Goal: Task Accomplishment & Management: Manage account settings

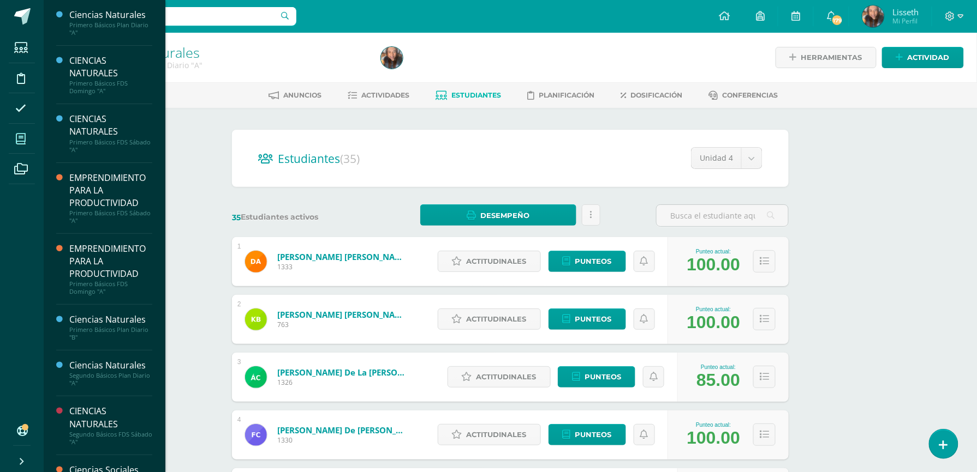
click at [22, 140] on icon at bounding box center [21, 139] width 10 height 11
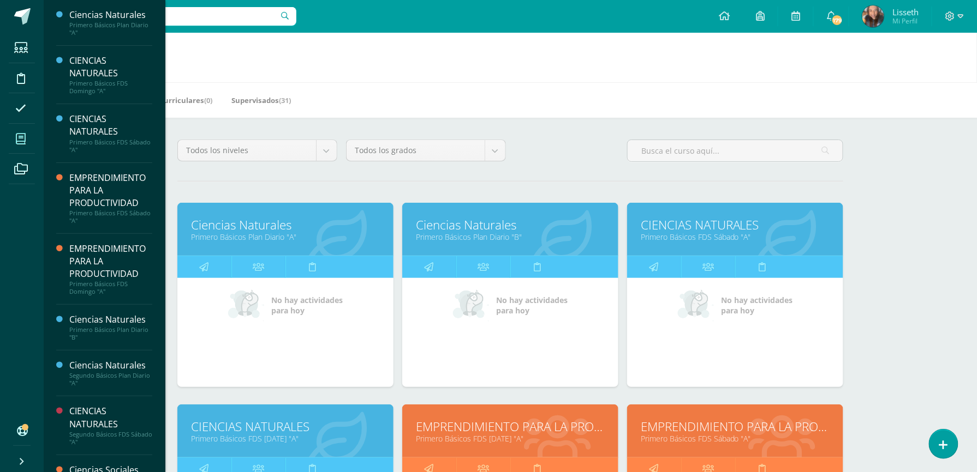
click at [337, 226] on link "Ciencias Naturales" at bounding box center [285, 225] width 189 height 17
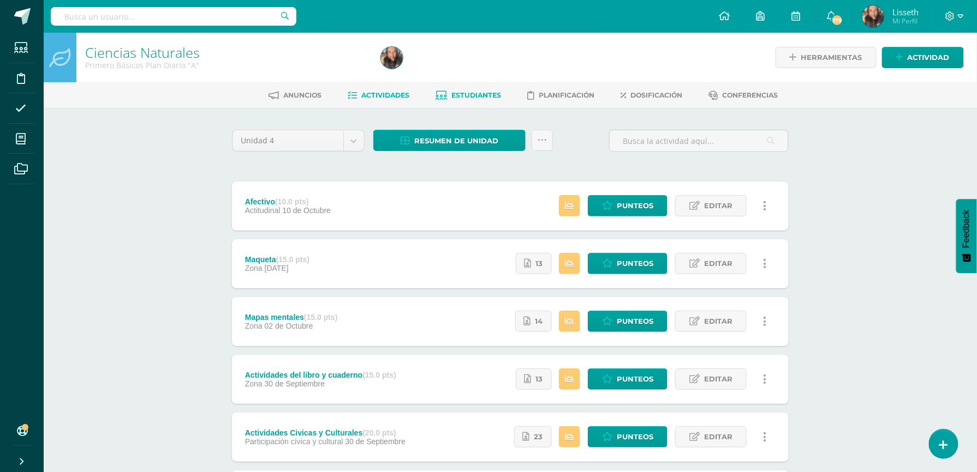
click at [474, 94] on span "Estudiantes" at bounding box center [477, 95] width 50 height 8
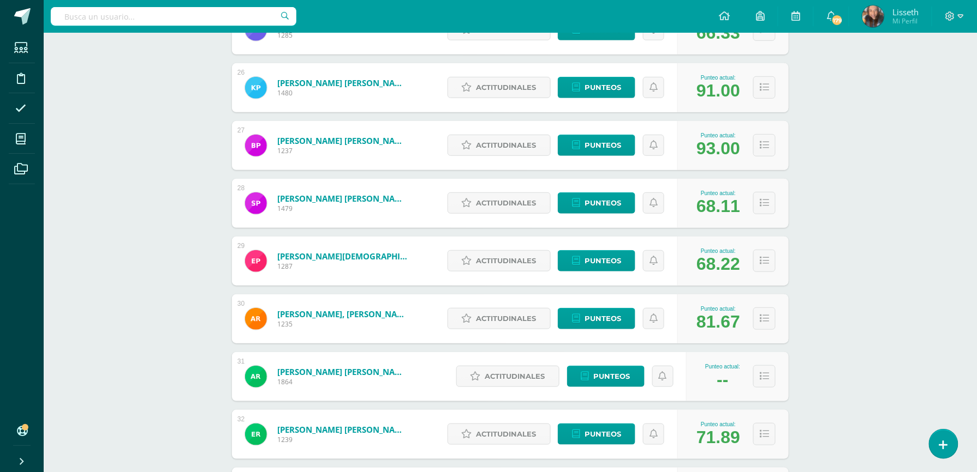
scroll to position [1678, 0]
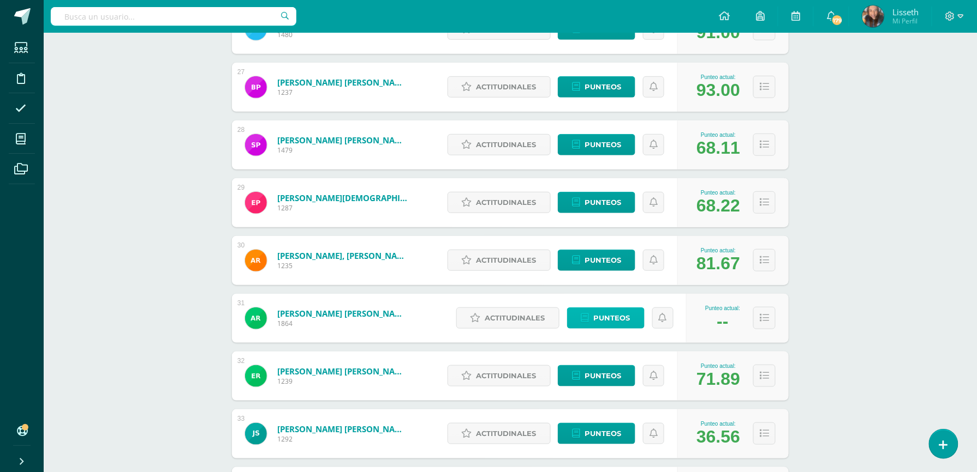
click at [606, 315] on span "Punteos" at bounding box center [612, 318] width 37 height 20
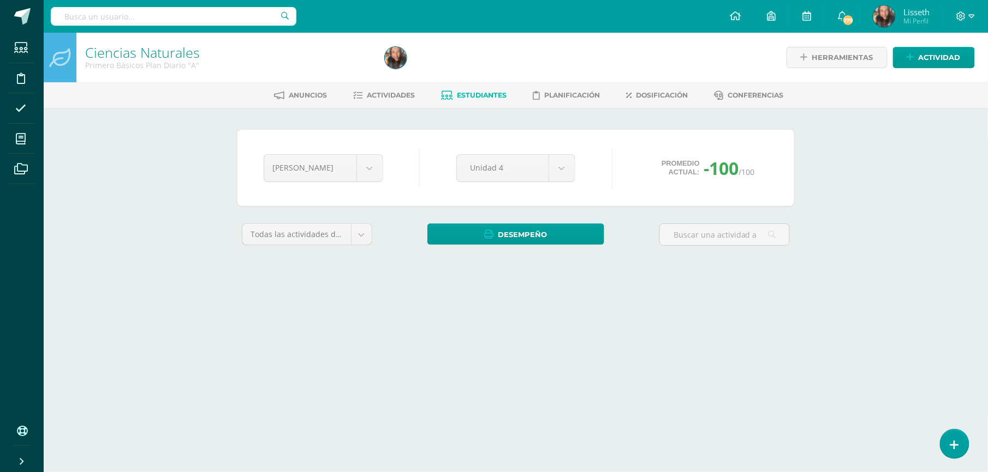
click at [606, 294] on html "Estudiantes Disciplina Asistencia Mis cursos Archivos Soporte Ayuda Reportar un…" at bounding box center [494, 147] width 988 height 294
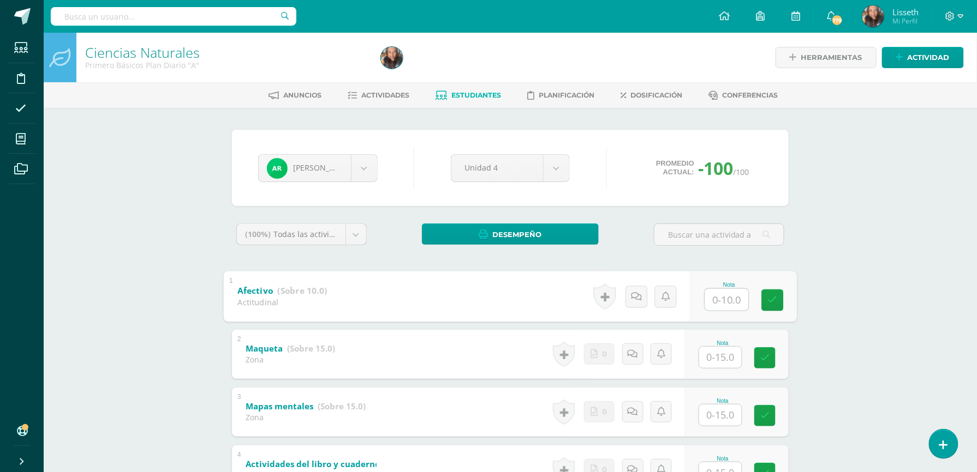
click at [725, 301] on input "text" at bounding box center [727, 300] width 44 height 22
type input "8"
type input "13"
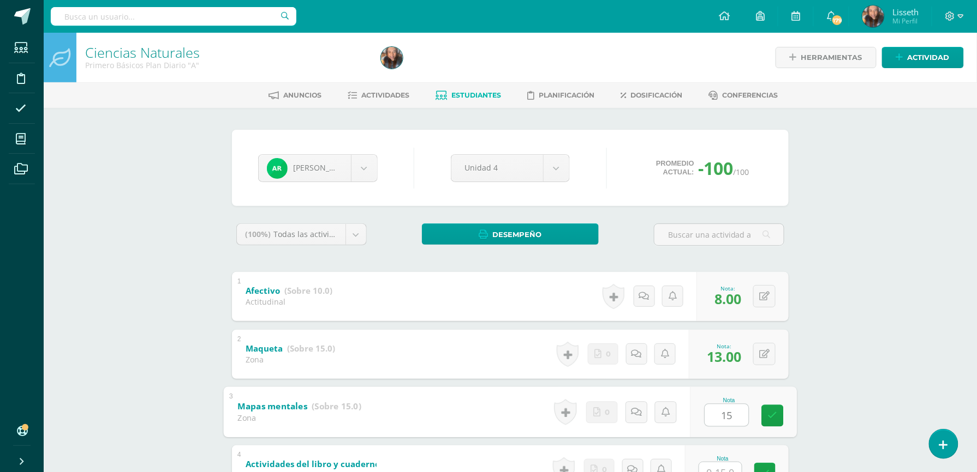
type input "15"
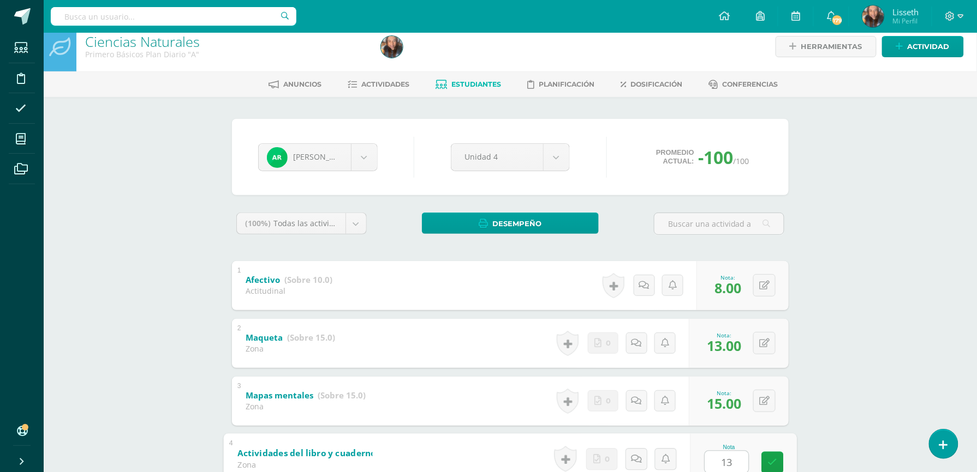
type input "13"
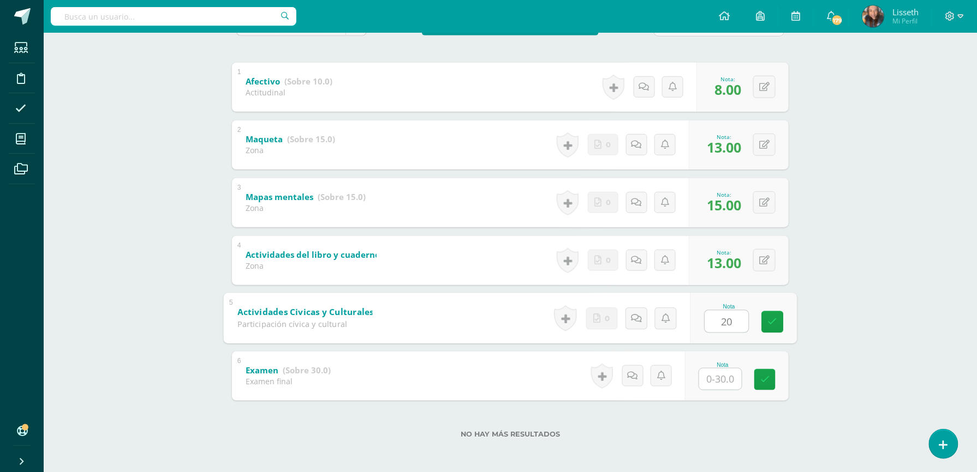
type input "20"
type input "18"
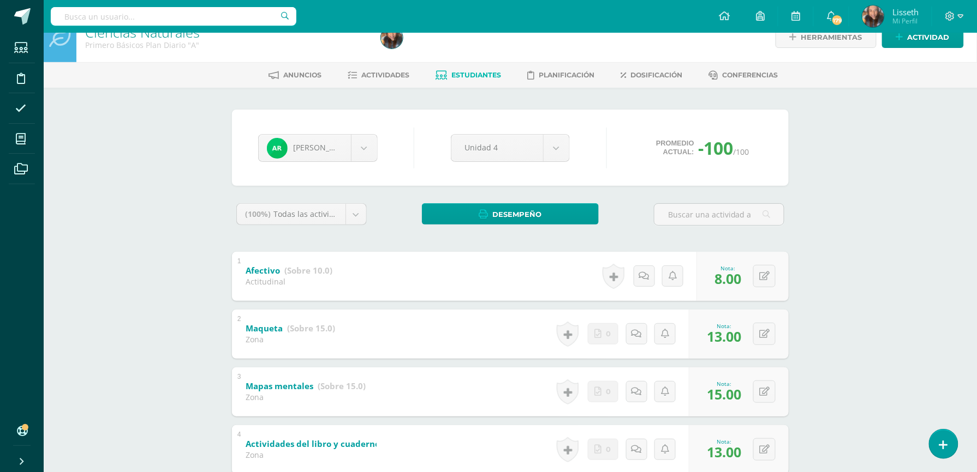
scroll to position [0, 0]
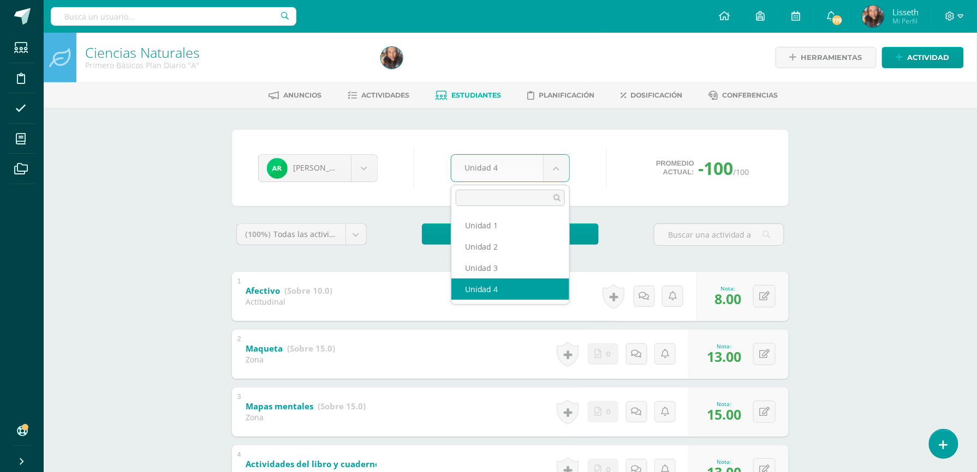
click at [553, 168] on body "Estudiantes Disciplina Asistencia Mis cursos Archivos Soporte Ayuda Reportar un…" at bounding box center [488, 341] width 977 height 683
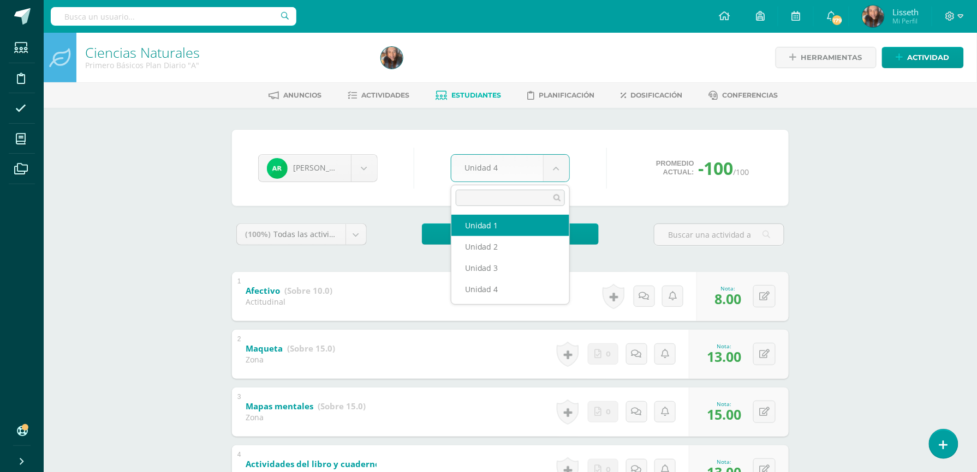
select select "Unidad 1"
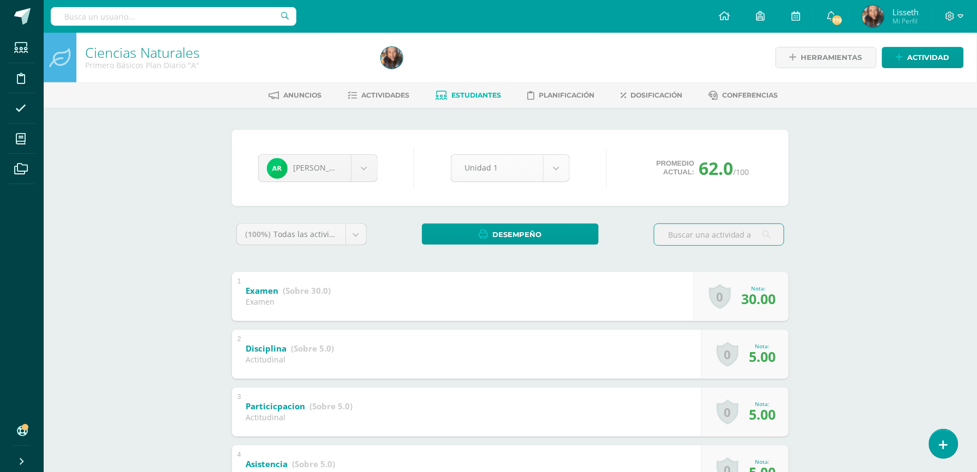
click at [558, 172] on body "Estudiantes Disciplina Asistencia Mis cursos Archivos Soporte Ayuda Reportar un…" at bounding box center [488, 455] width 977 height 911
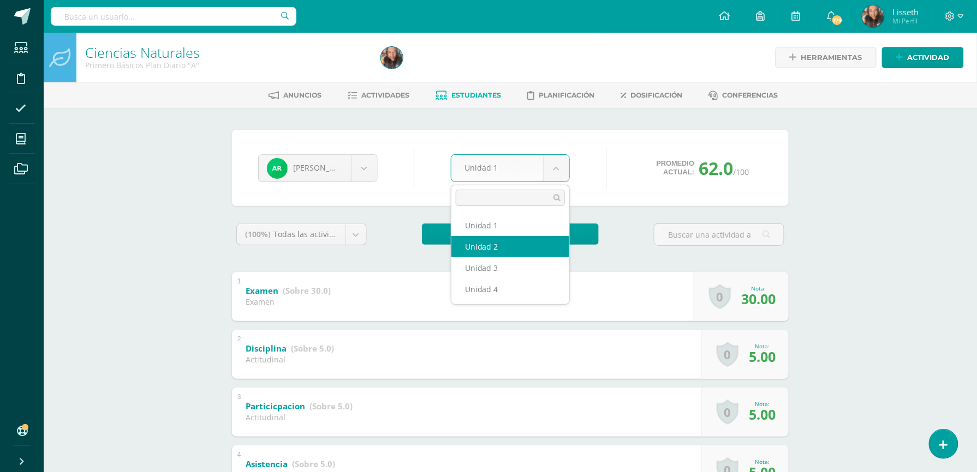
select select "Unidad 2"
click at [560, 170] on body "Estudiantes Disciplina Asistencia Mis cursos Archivos Soporte Ayuda Reportar un…" at bounding box center [488, 341] width 977 height 683
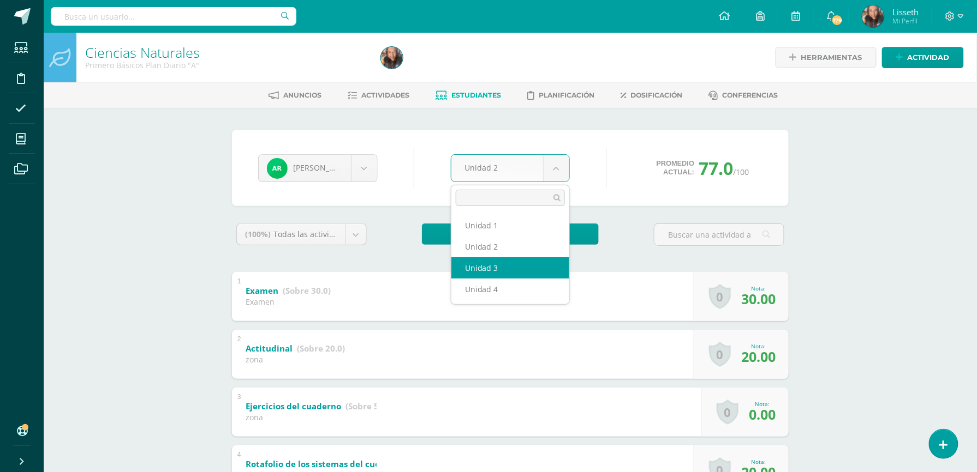
select select "Unidad 3"
click at [559, 172] on body "Estudiantes Disciplina Asistencia Mis cursos Archivos Soporte Ayuda Reportar un…" at bounding box center [488, 341] width 977 height 683
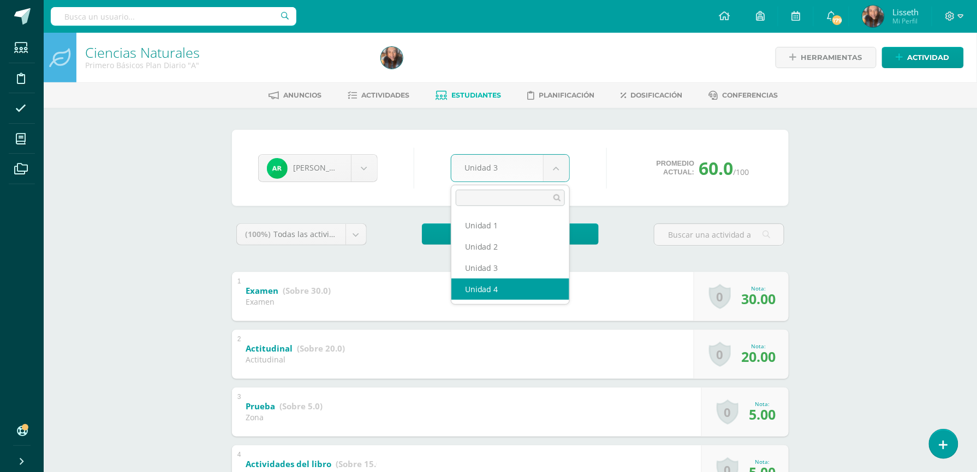
select select "Unidad 4"
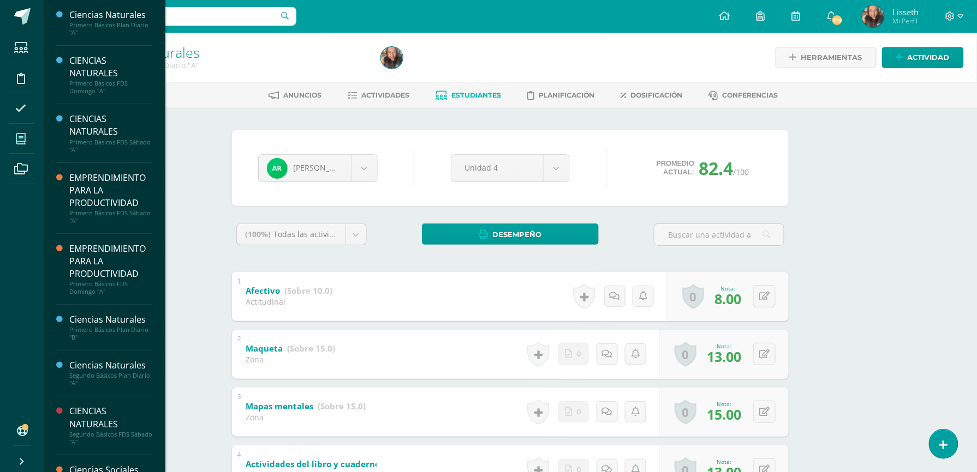
click at [16, 141] on icon at bounding box center [21, 139] width 10 height 11
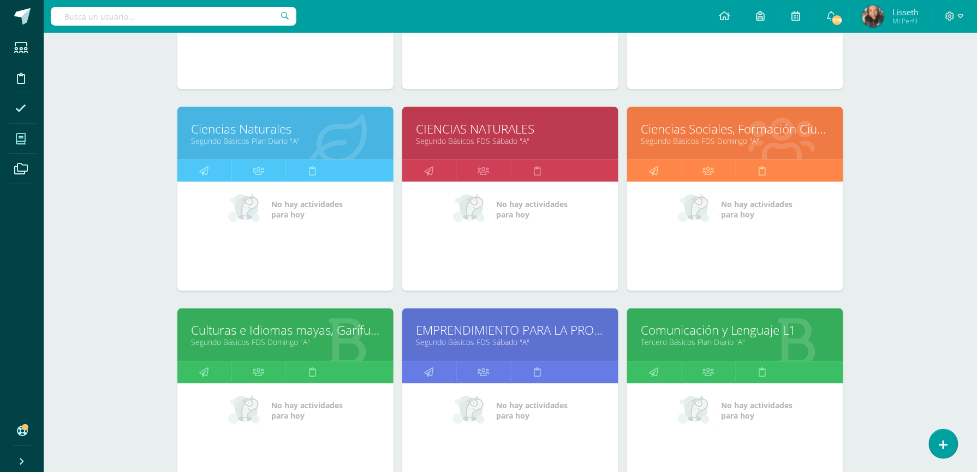
scroll to position [521, 0]
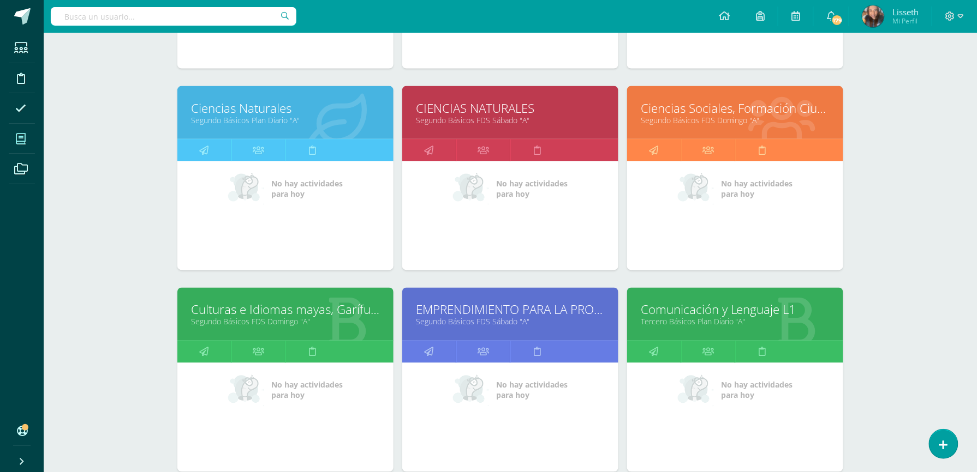
click at [781, 316] on link "Comunicación y Lenguaje L1" at bounding box center [735, 310] width 189 height 17
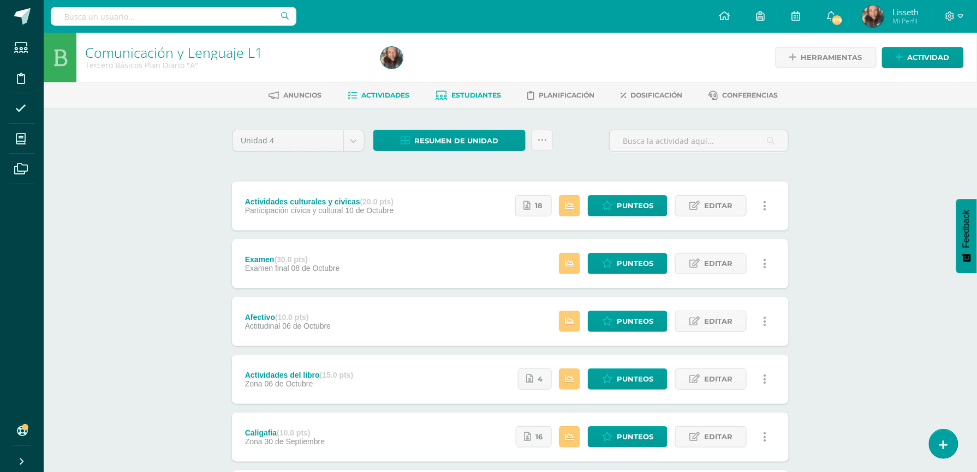
click at [484, 94] on span "Estudiantes" at bounding box center [477, 95] width 50 height 8
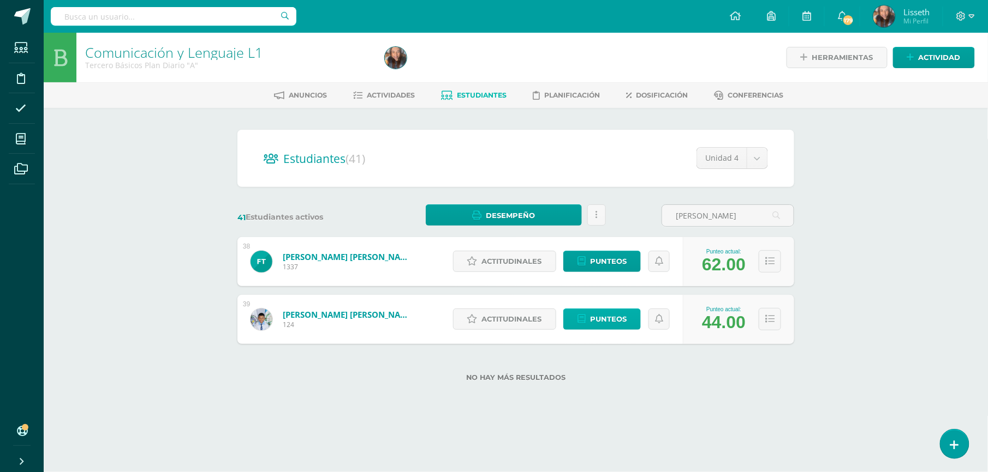
type input "[PERSON_NAME]"
click at [594, 316] on span "Punteos" at bounding box center [608, 319] width 37 height 20
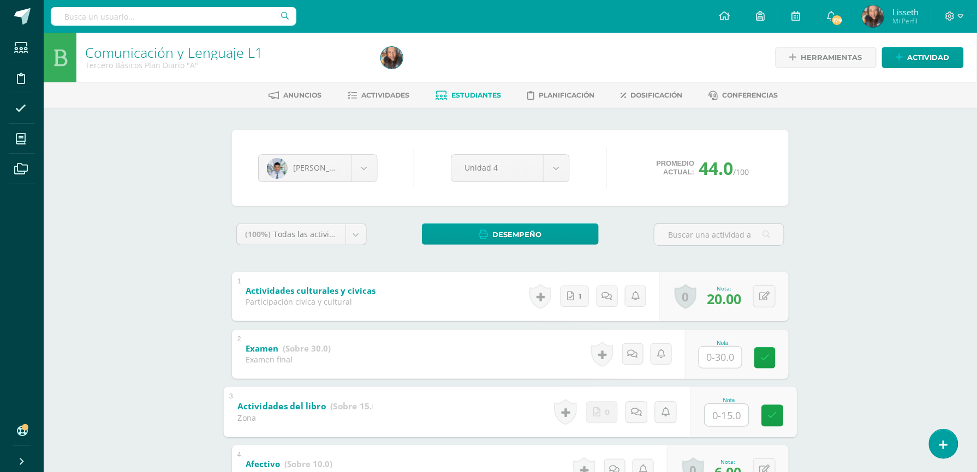
click at [719, 419] on input "text" at bounding box center [727, 415] width 44 height 22
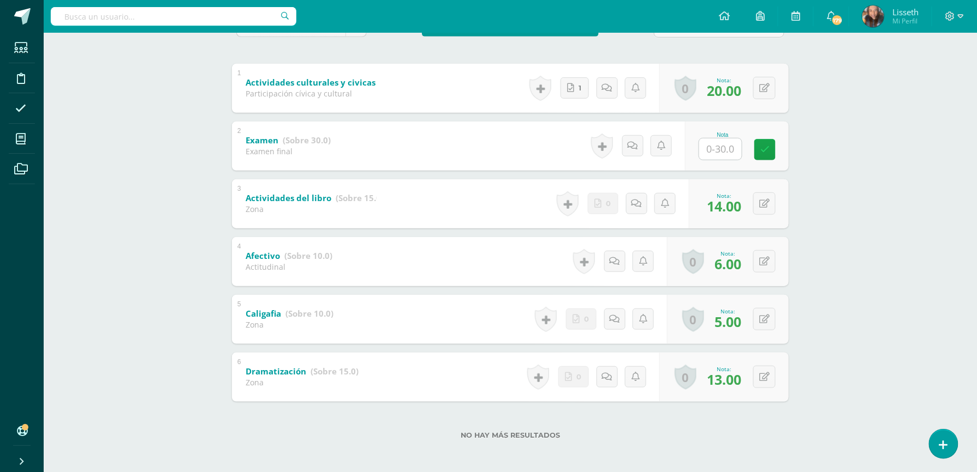
scroll to position [210, 0]
click at [758, 203] on div "0 Logros Logros obtenidos Aún no hay logros agregados Nota: 14.00" at bounding box center [745, 202] width 103 height 51
click at [771, 201] on icon at bounding box center [772, 202] width 11 height 9
type input "15"
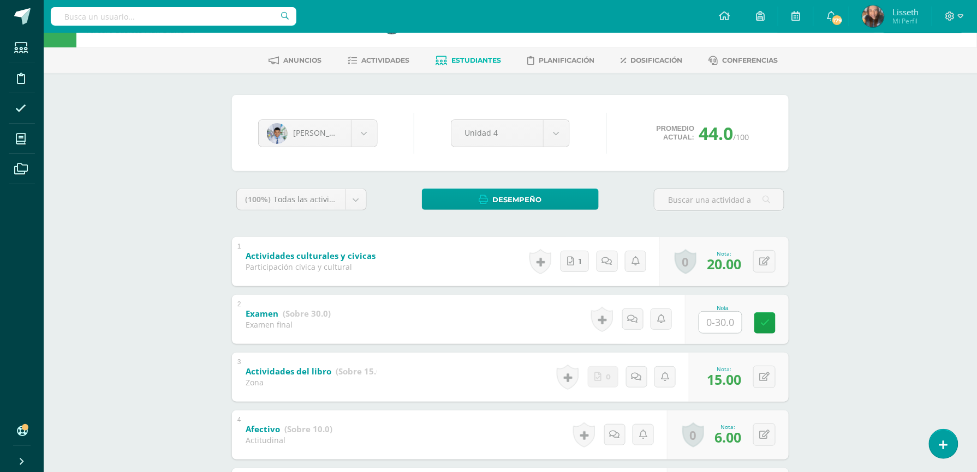
scroll to position [25, 0]
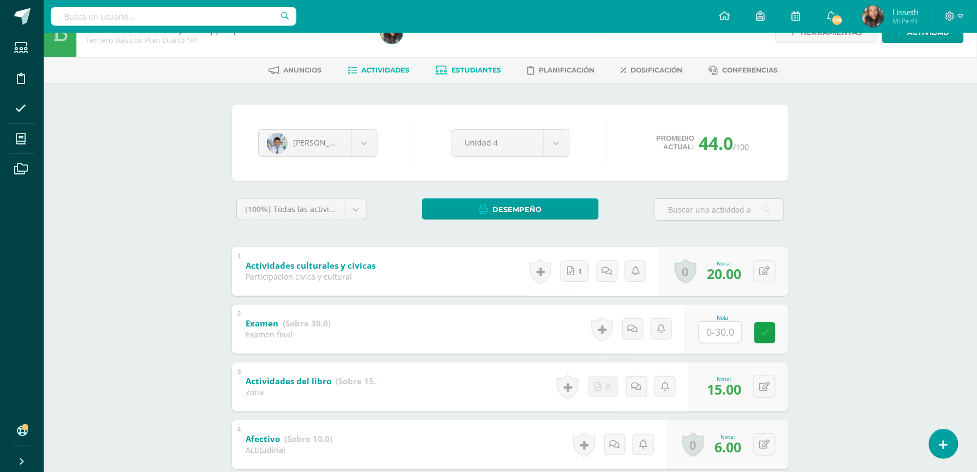
click at [367, 73] on span "Actividades" at bounding box center [386, 70] width 48 height 8
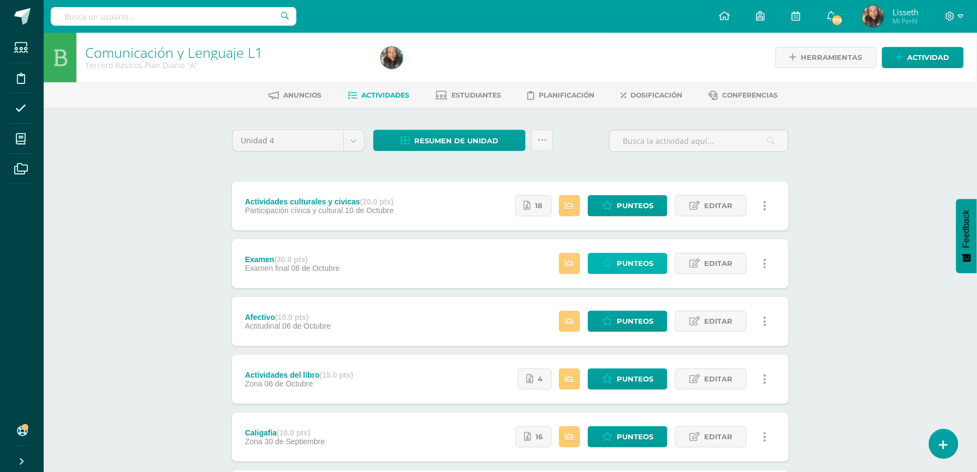
click at [618, 255] on span "Punteos" at bounding box center [635, 264] width 37 height 20
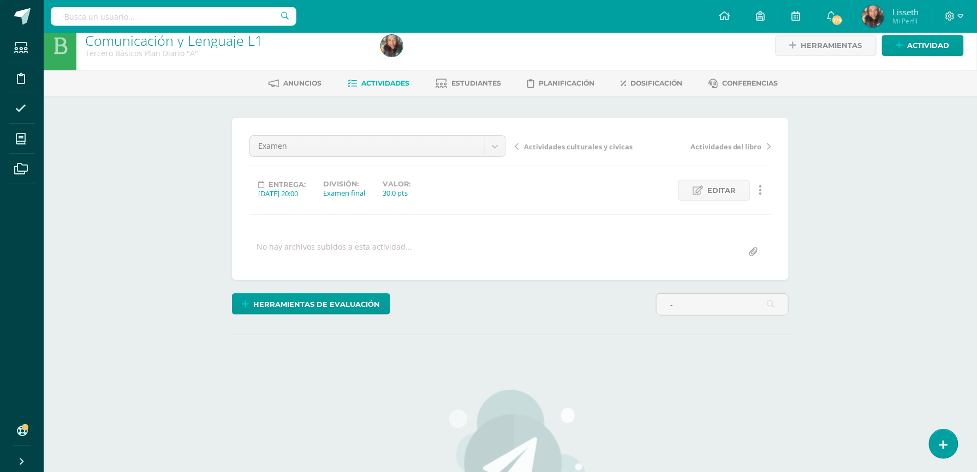
scroll to position [13, 0]
click at [618, 255] on div "No hay archivos subidos a esta actividad..." at bounding box center [510, 251] width 530 height 21
drag, startPoint x: 0, startPoint y: 0, endPoint x: 618, endPoint y: 255, distance: 668.8
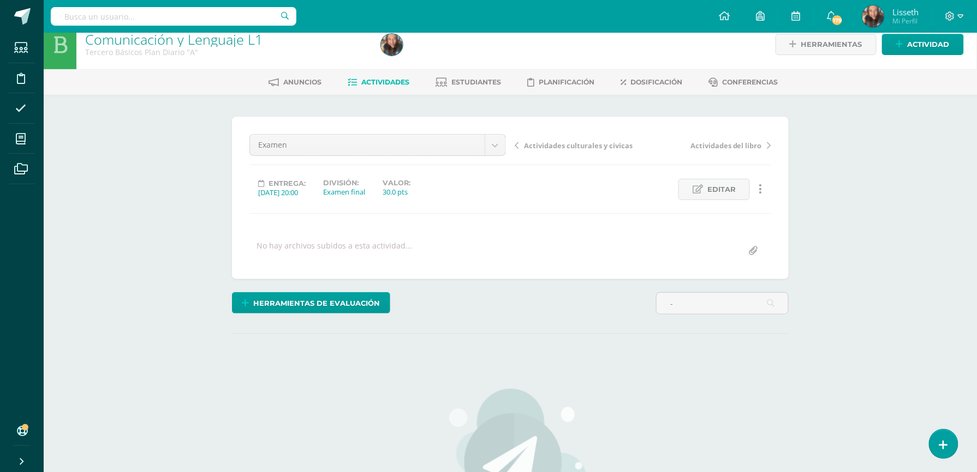
click at [618, 255] on div "No hay archivos subidos a esta actividad..." at bounding box center [510, 251] width 530 height 21
click at [611, 251] on div "No hay archivos subidos a esta actividad..." at bounding box center [510, 251] width 530 height 21
click at [585, 286] on div "¿Estás seguro que quieres eliminar esta actividad? Esto borrará la actividad y …" at bounding box center [510, 394] width 565 height 555
click at [706, 295] on input "-" at bounding box center [721, 302] width 131 height 21
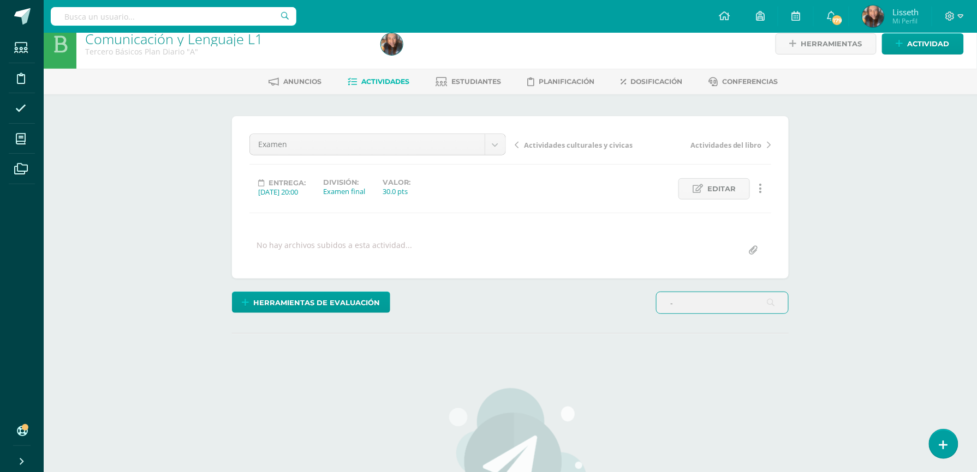
type input "-"
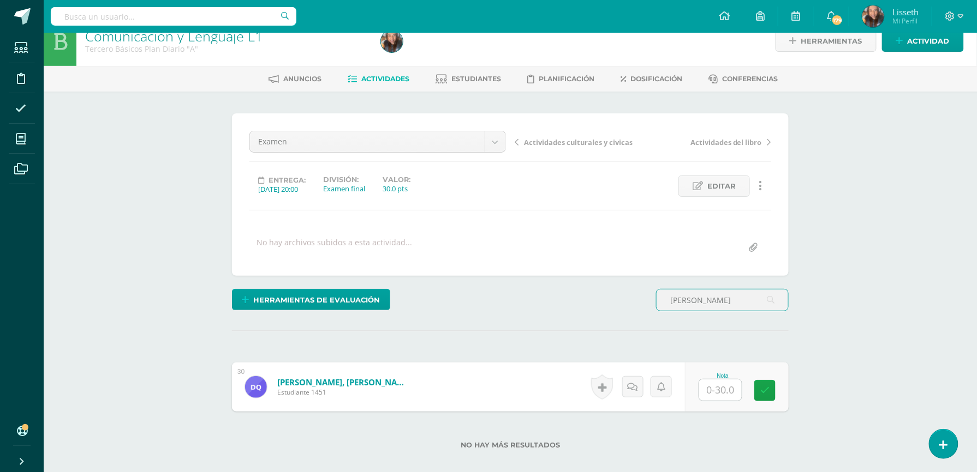
scroll to position [17, 0]
type input "quevedo"
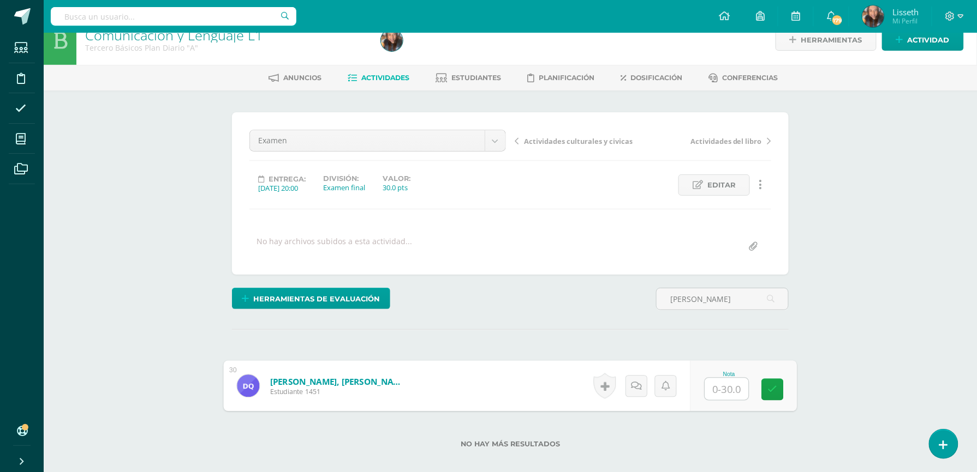
click at [714, 394] on input "text" at bounding box center [727, 390] width 44 height 22
type input "12"
type input "q"
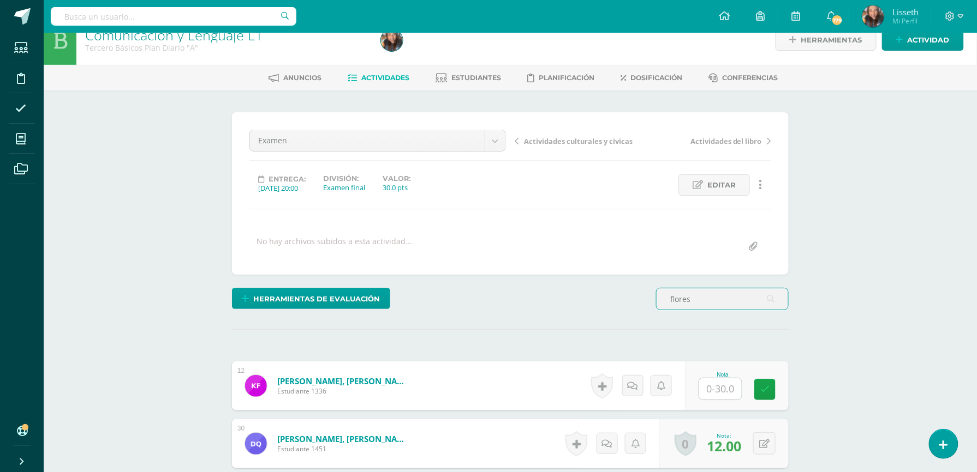
scroll to position [18, 0]
type input "flores"
click at [720, 391] on input "text" at bounding box center [727, 389] width 44 height 22
type input "24"
click at [697, 308] on input "flores" at bounding box center [721, 298] width 131 height 21
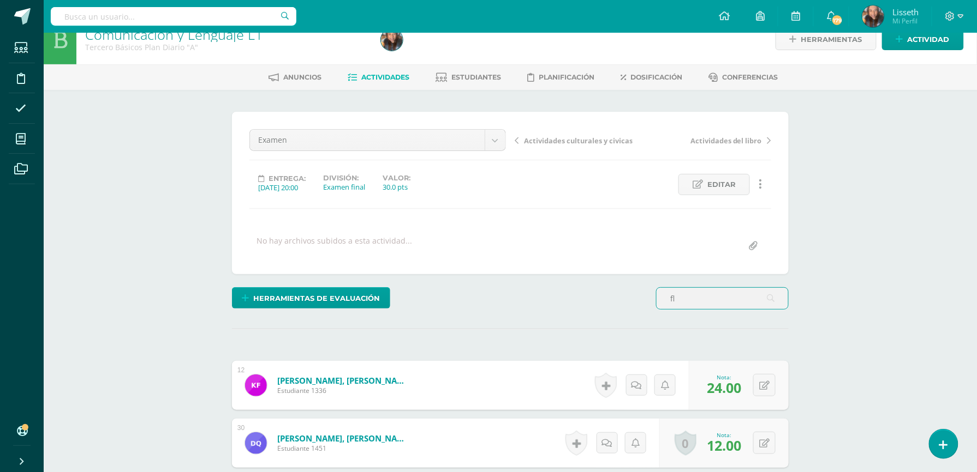
type input "f"
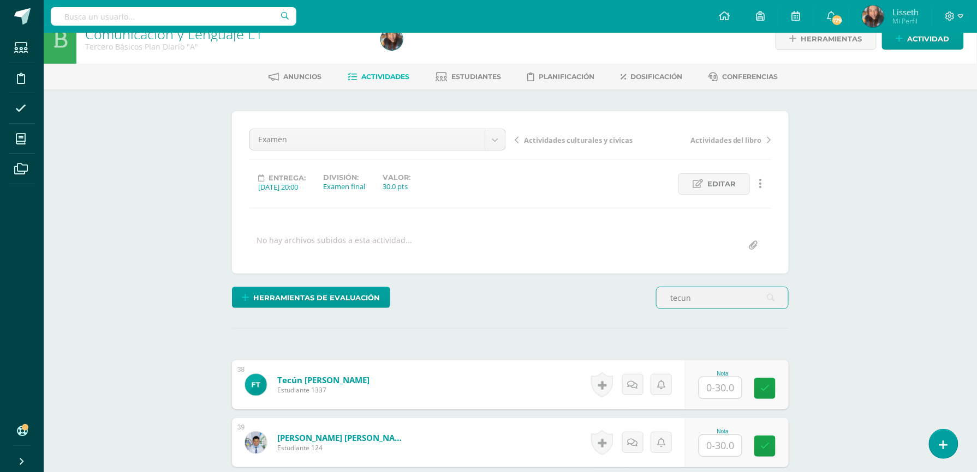
scroll to position [20, 0]
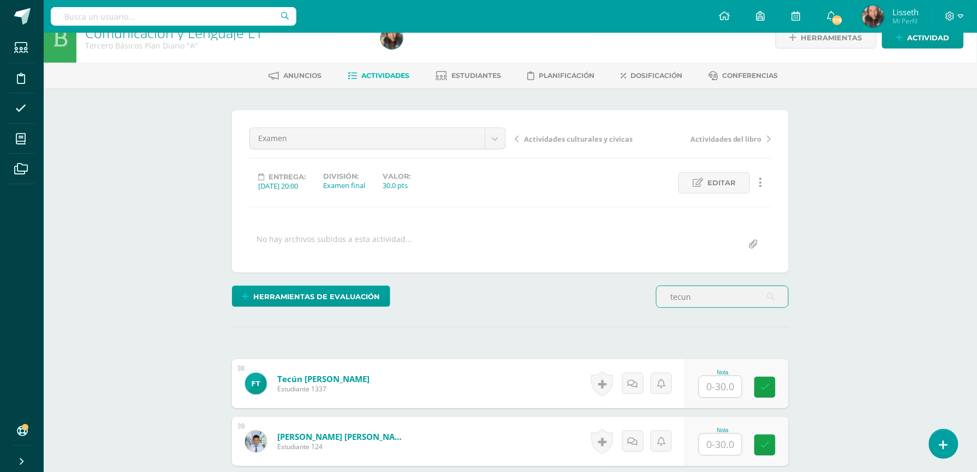
type input "tecun"
click at [719, 450] on input "text" at bounding box center [727, 445] width 44 height 22
type input "22"
type input "t"
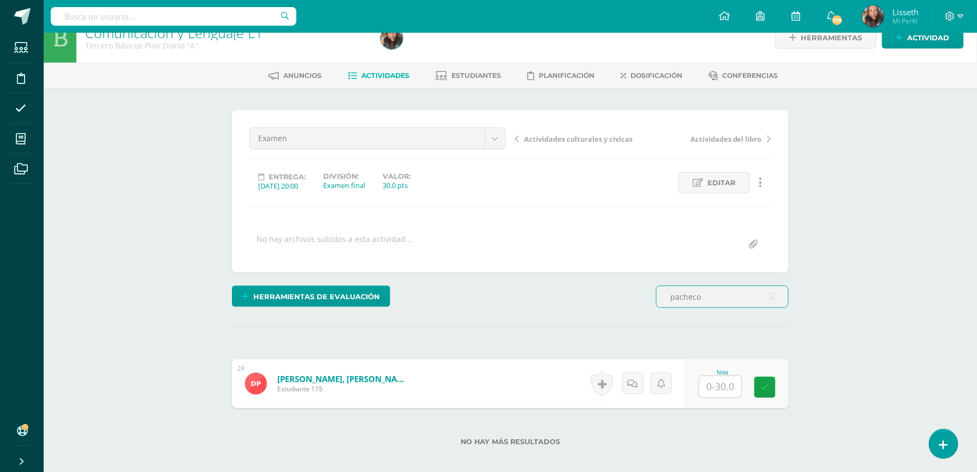
scroll to position [20, 0]
type input "pacheco"
click at [728, 387] on input "text" at bounding box center [727, 387] width 44 height 22
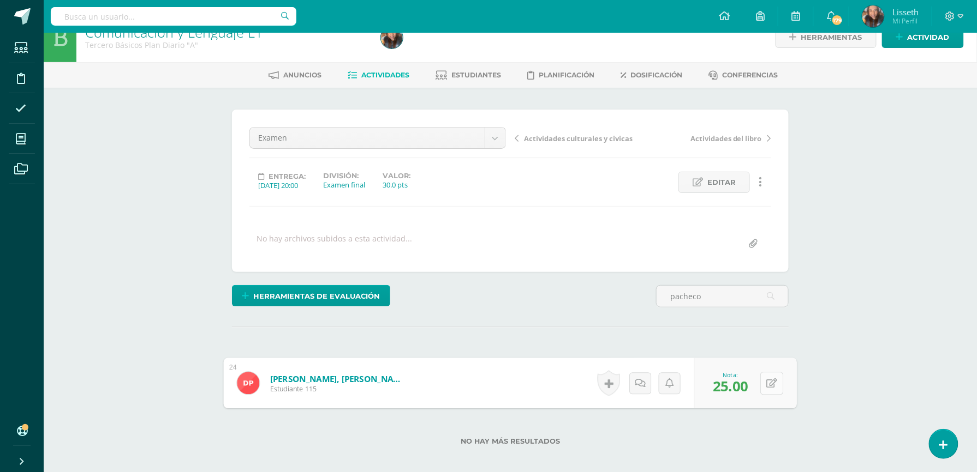
click at [757, 388] on div "0 Logros Logros obtenidos Aún no hay logros agregados Nota: 25.00" at bounding box center [745, 383] width 103 height 51
click at [778, 381] on button at bounding box center [771, 383] width 23 height 23
type input "26"
click at [706, 292] on input "pacheco" at bounding box center [721, 296] width 131 height 21
type input "p"
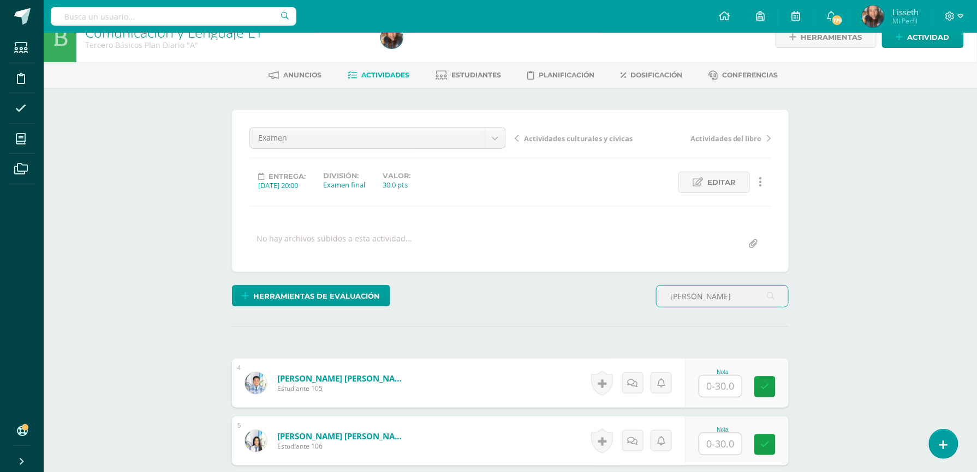
scroll to position [21, 0]
type input "chajon"
click at [717, 385] on input "text" at bounding box center [727, 386] width 44 height 22
type input "26"
click at [717, 301] on input "chajon" at bounding box center [721, 295] width 131 height 21
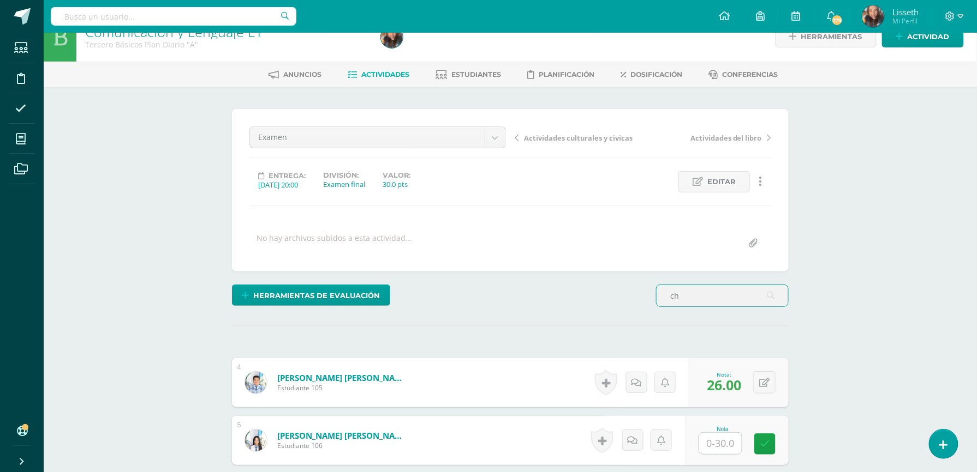
type input "c"
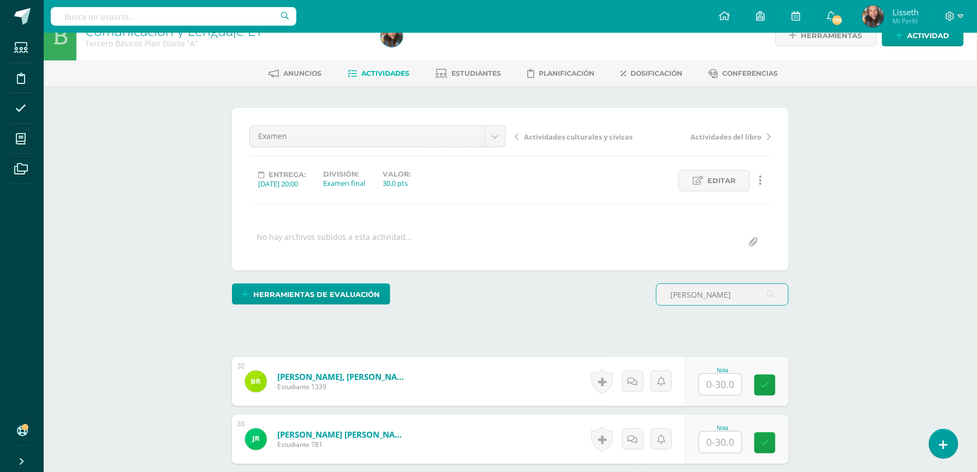
type input "ramirez"
click at [719, 384] on input "text" at bounding box center [727, 385] width 44 height 22
type input "30"
click at [699, 297] on input "ramirez" at bounding box center [721, 294] width 131 height 21
type input "r"
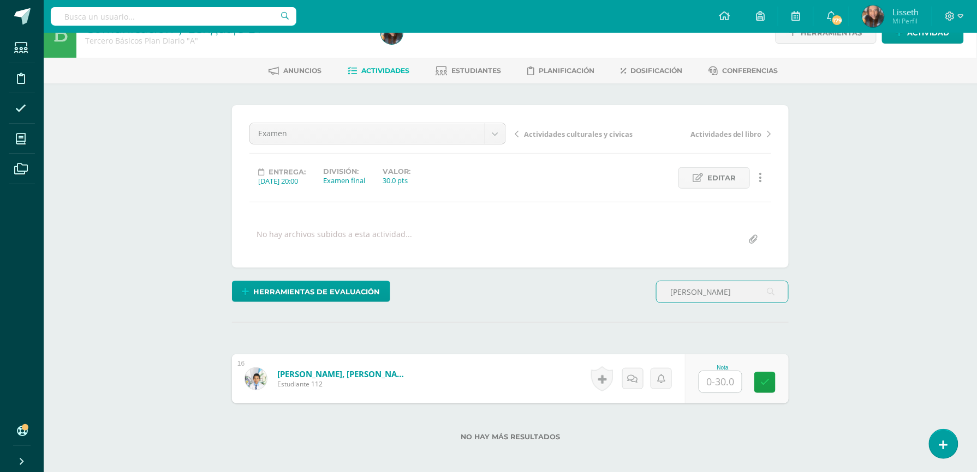
scroll to position [25, 0]
type input "lopez pere"
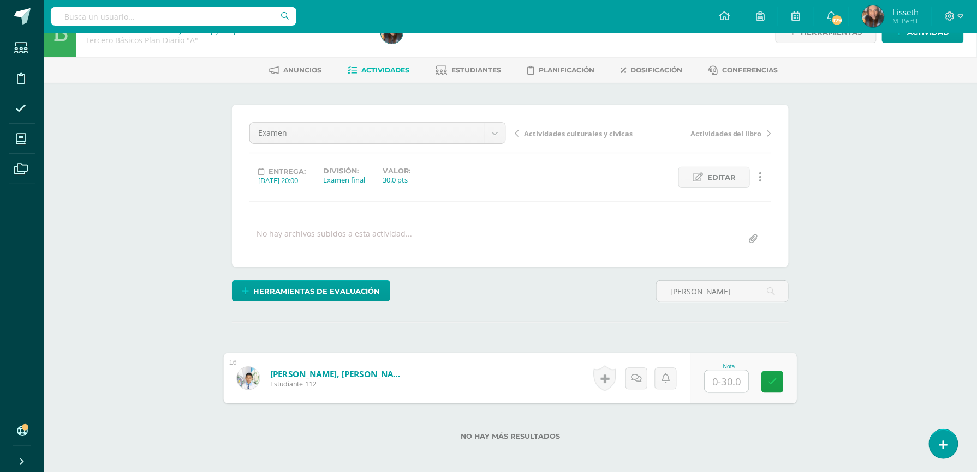
click at [708, 385] on input "text" at bounding box center [727, 382] width 44 height 22
type input "18"
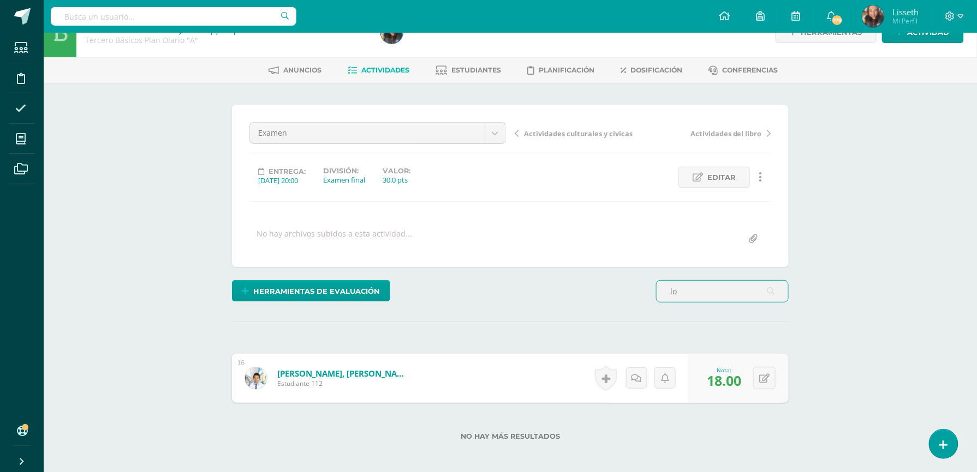
type input "l"
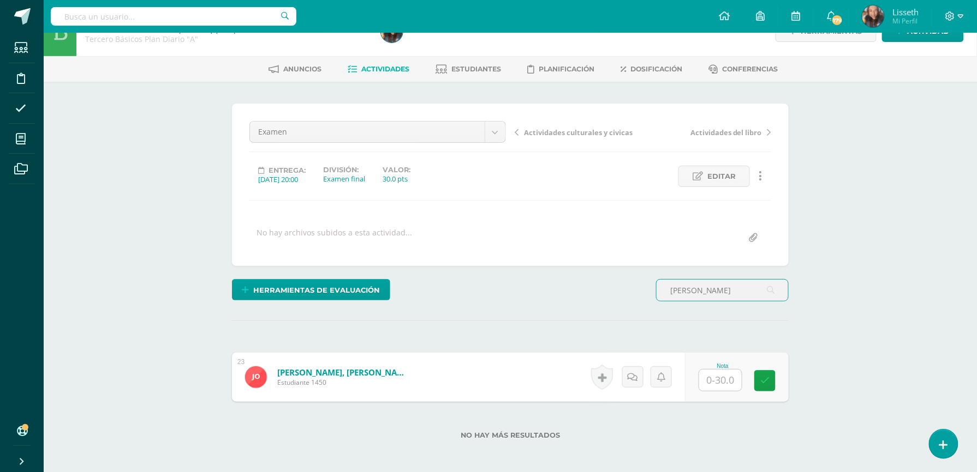
scroll to position [27, 0]
type input "orozco"
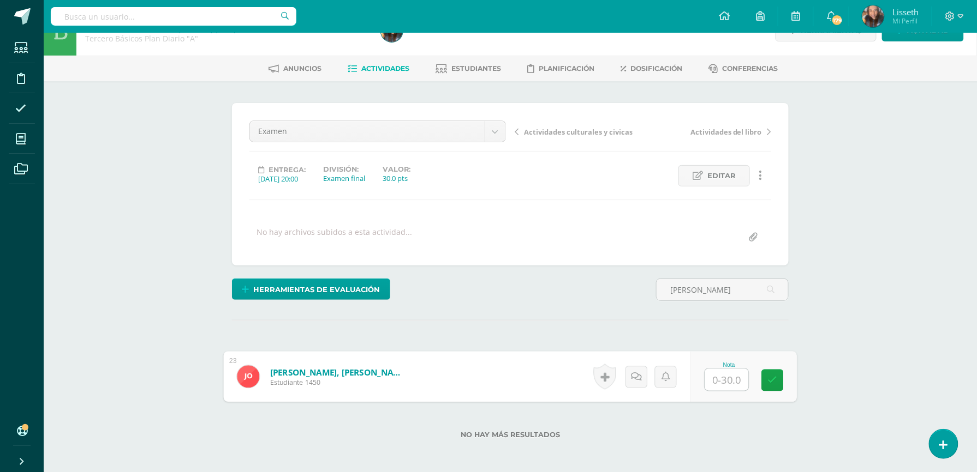
click at [714, 380] on input "text" at bounding box center [727, 380] width 44 height 22
type input "26"
type input "o"
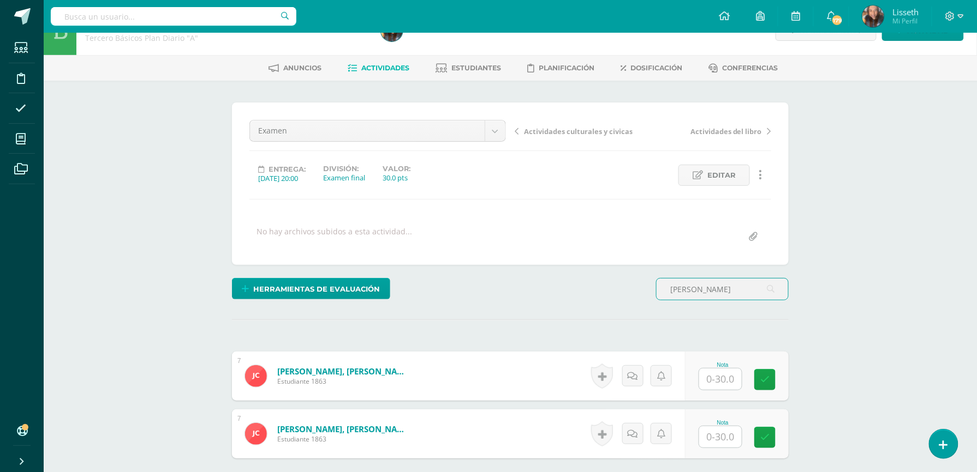
scroll to position [28, 0]
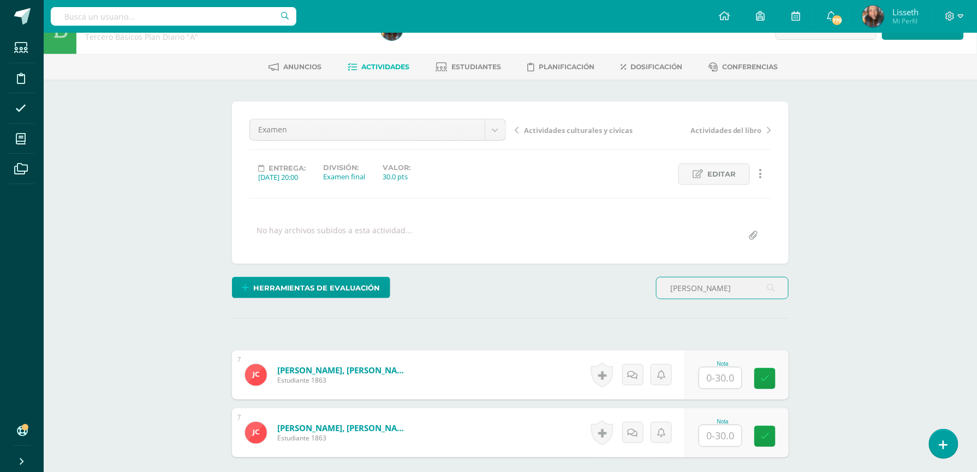
type input "cruz"
click at [710, 374] on input "text" at bounding box center [727, 379] width 44 height 22
type input "26"
click at [697, 285] on input "cruz" at bounding box center [721, 288] width 131 height 21
type input "c"
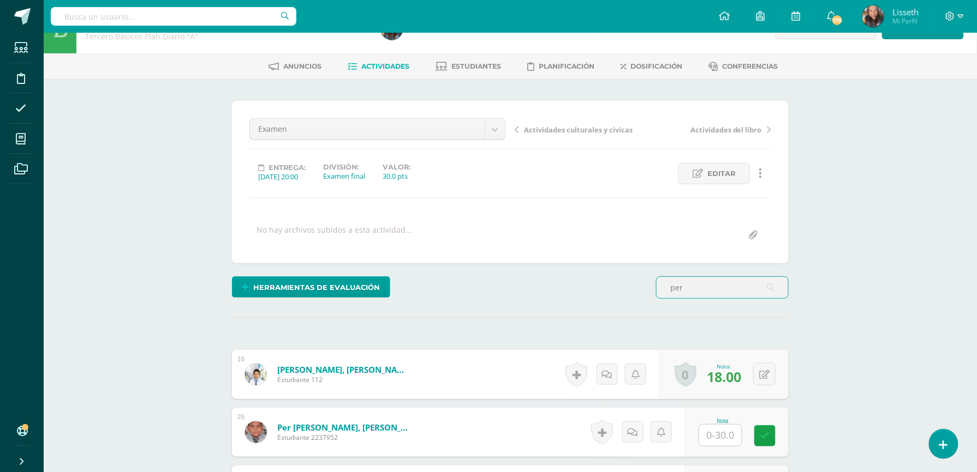
scroll to position [29, 0]
type input "per"
click at [722, 443] on input "text" at bounding box center [727, 435] width 44 height 22
type input "26"
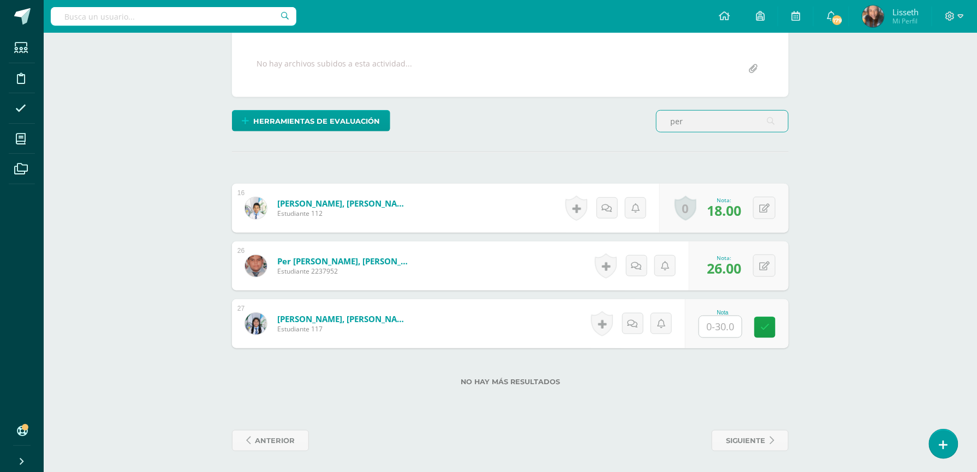
click at [689, 125] on input "per" at bounding box center [721, 121] width 131 height 21
type input "p"
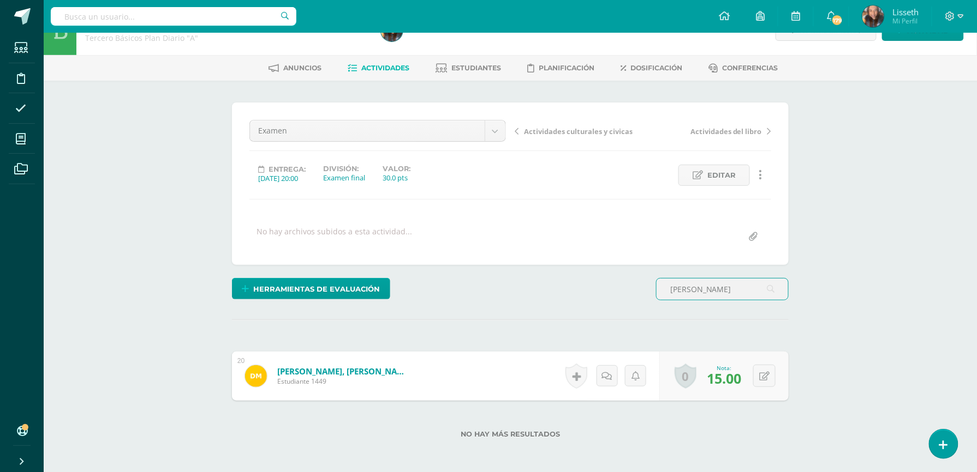
scroll to position [80, 0]
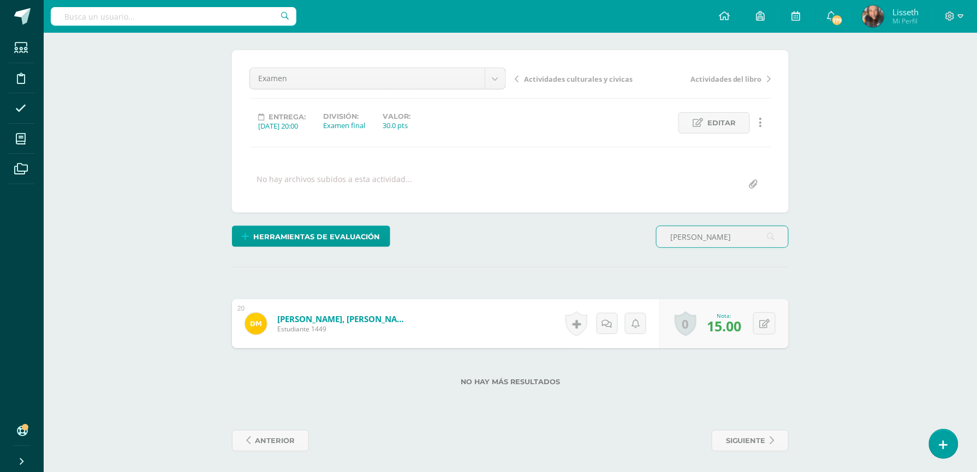
type input "morales"
drag, startPoint x: 689, startPoint y: 125, endPoint x: 769, endPoint y: 317, distance: 208.1
click at [769, 317] on div "¿Estás seguro que quieres eliminar esta actividad? Esto borrará la actividad y …" at bounding box center [510, 251] width 565 height 402
click at [769, 317] on button at bounding box center [771, 324] width 23 height 23
click at [769, 317] on link at bounding box center [764, 323] width 21 height 21
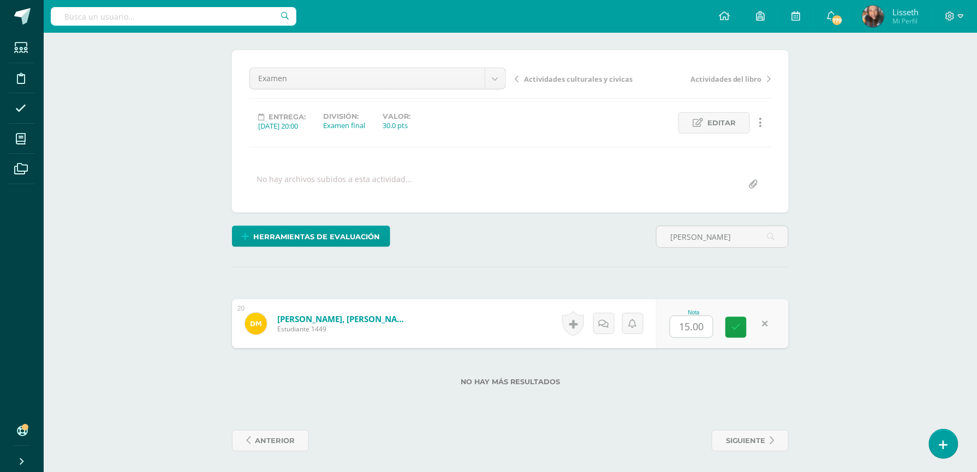
click at [769, 317] on link at bounding box center [764, 323] width 21 height 21
click at [769, 317] on button at bounding box center [771, 324] width 23 height 23
click at [769, 317] on form "Morales Pol, Domingo Javier Estudiante 1449 Nota 15.00 0 Logros Logros obtenido…" at bounding box center [510, 324] width 573 height 51
type input "22"
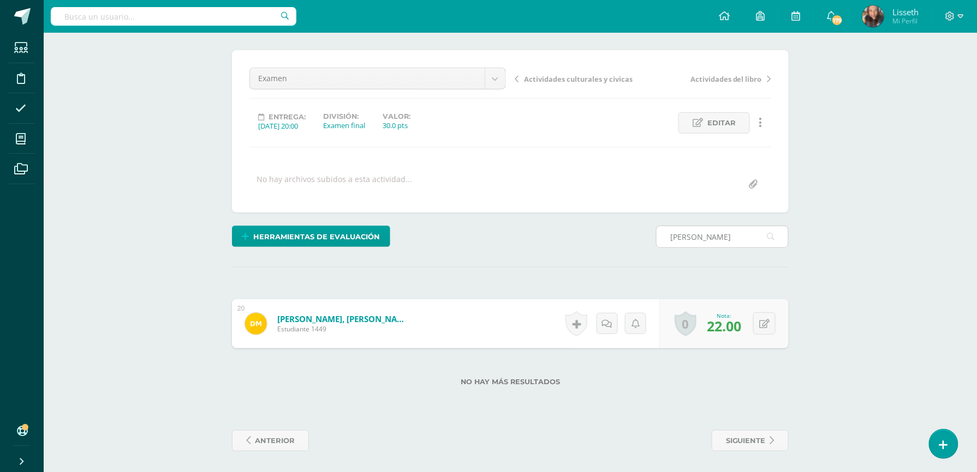
click at [729, 245] on input "morales" at bounding box center [721, 236] width 131 height 21
type input "m"
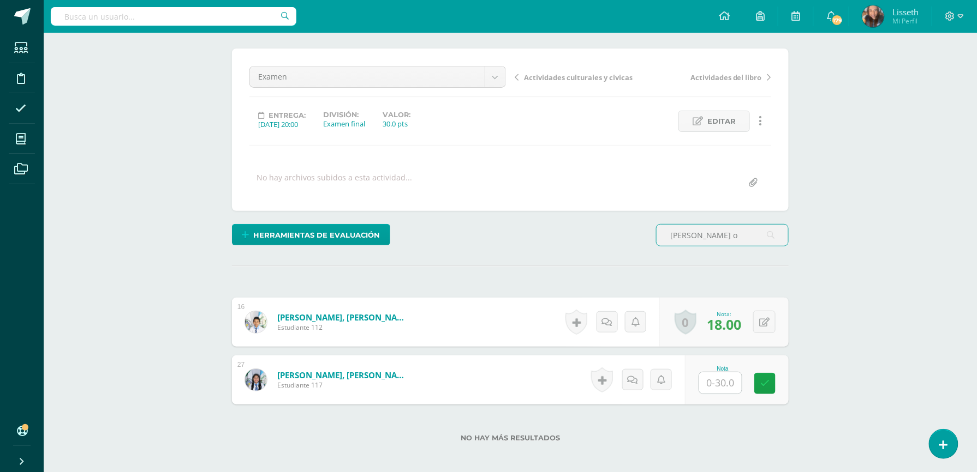
scroll to position [82, 0]
type input "perez o"
click at [720, 381] on input "text" at bounding box center [727, 383] width 44 height 22
click at [755, 384] on div "0 Logros Logros obtenidos Aún no hay logros agregados Nota: 22.00" at bounding box center [739, 379] width 100 height 49
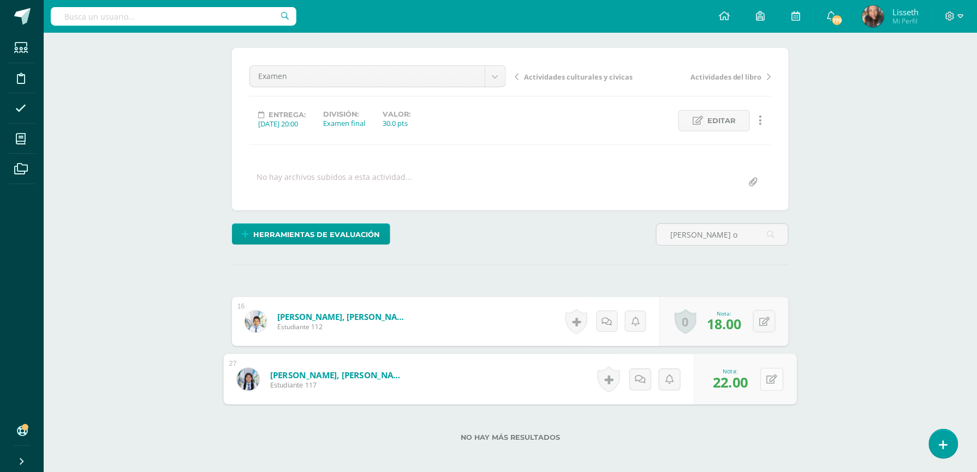
click at [771, 383] on icon at bounding box center [772, 379] width 11 height 9
type input "27"
click at [699, 234] on input "perez o" at bounding box center [721, 234] width 131 height 21
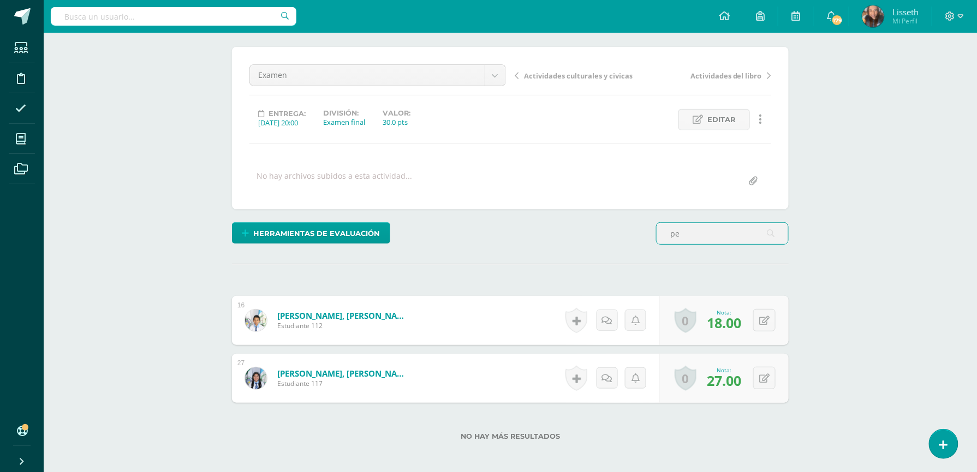
type input "p"
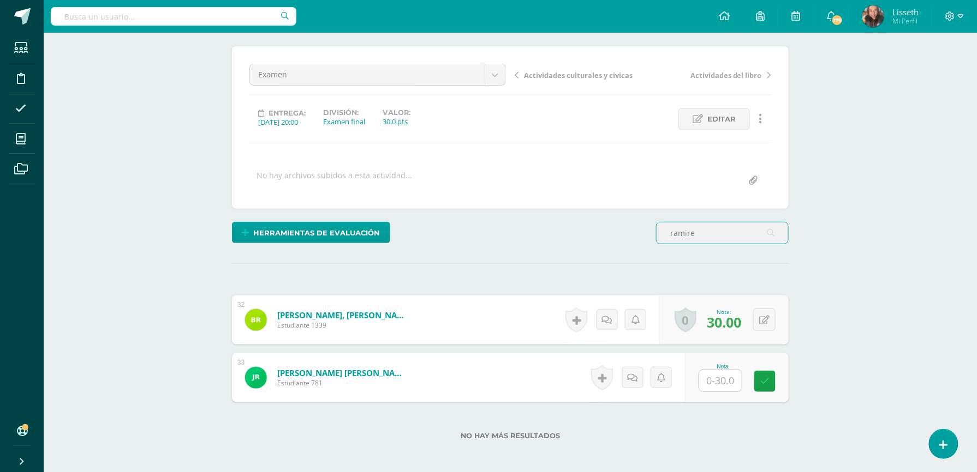
type input "ramire"
click at [714, 378] on input "text" at bounding box center [727, 381] width 44 height 22
type input "29"
type input "r"
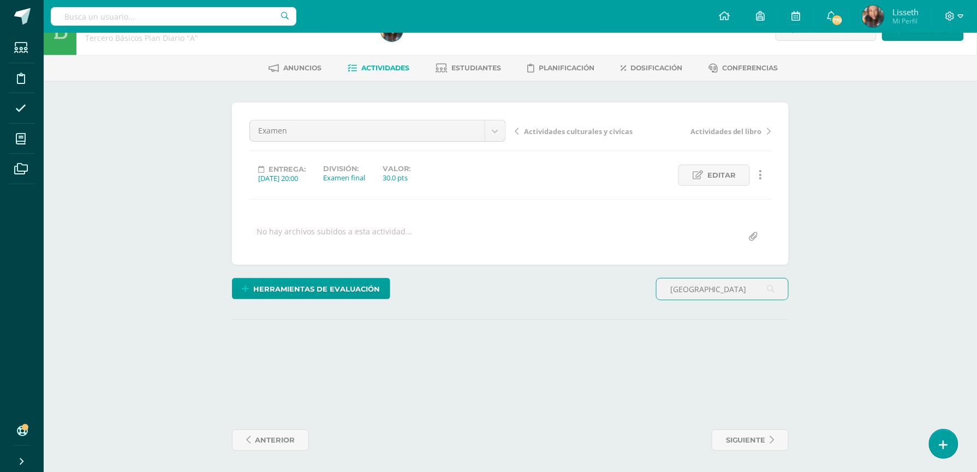
scroll to position [80, 0]
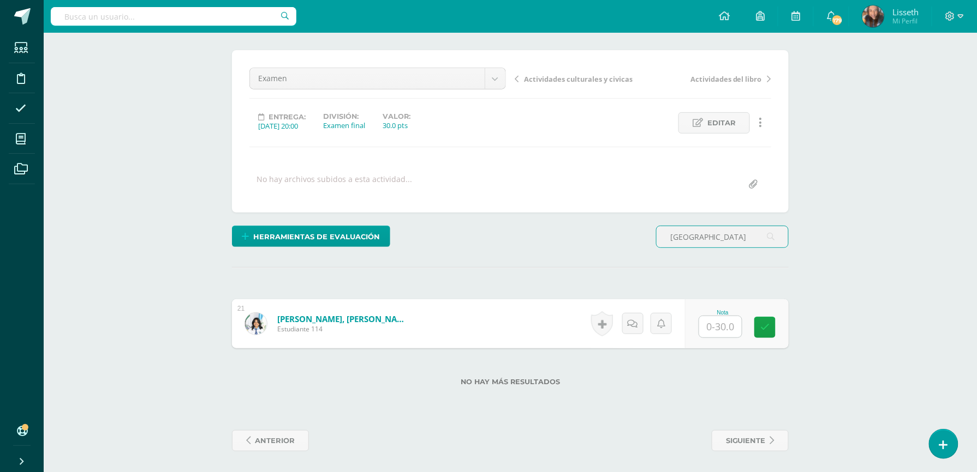
type input "morataya"
click at [740, 324] on input "text" at bounding box center [727, 327] width 44 height 22
type input "28"
type input "m"
type input "lopez monterroso"
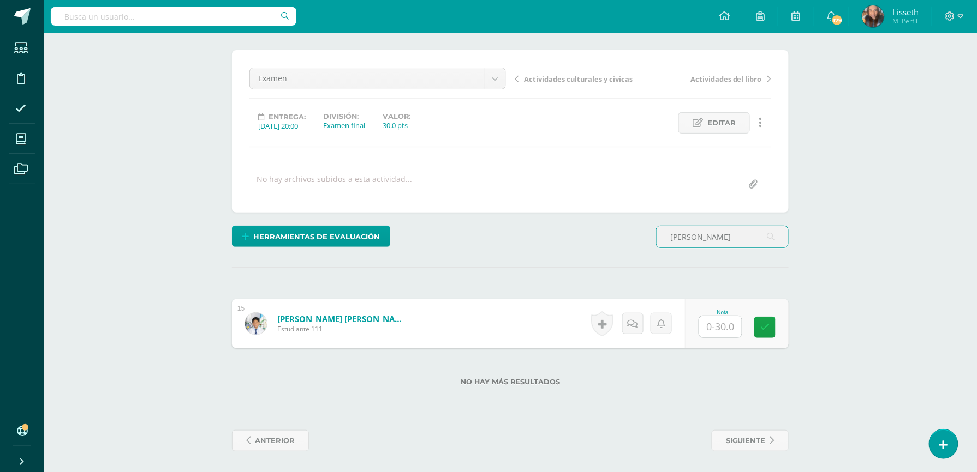
click at [714, 333] on input "text" at bounding box center [720, 326] width 43 height 21
type input "28"
type input "l"
type input "tzun"
click at [711, 328] on input "text" at bounding box center [727, 327] width 44 height 22
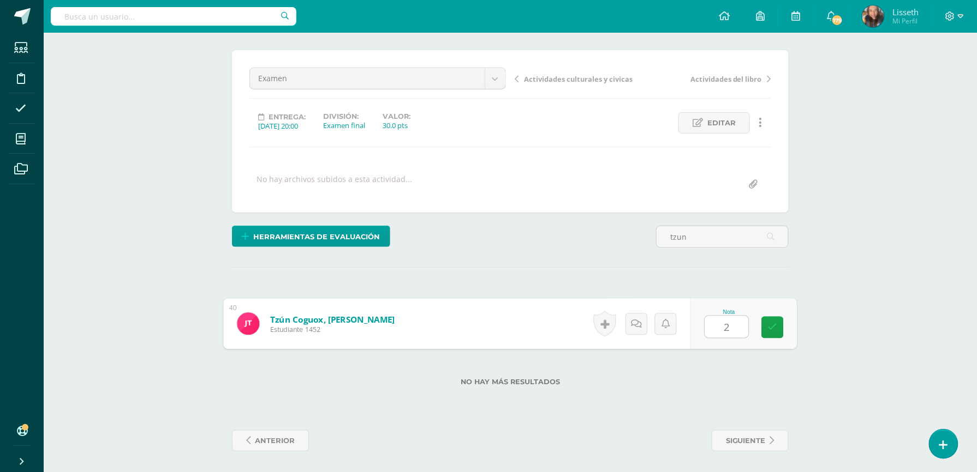
type input "28"
click at [709, 234] on input "tzun" at bounding box center [721, 236] width 131 height 21
type input "t"
type input "contreras"
click at [726, 330] on input "text" at bounding box center [727, 327] width 44 height 22
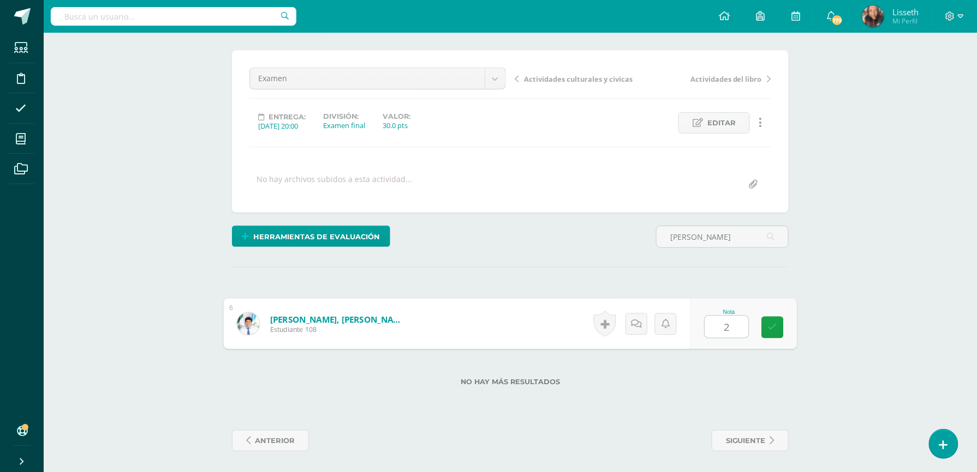
type input "20"
click at [713, 230] on input "contreras" at bounding box center [721, 236] width 131 height 21
type input "c"
type input "de paz"
click at [719, 335] on input "text" at bounding box center [720, 326] width 43 height 21
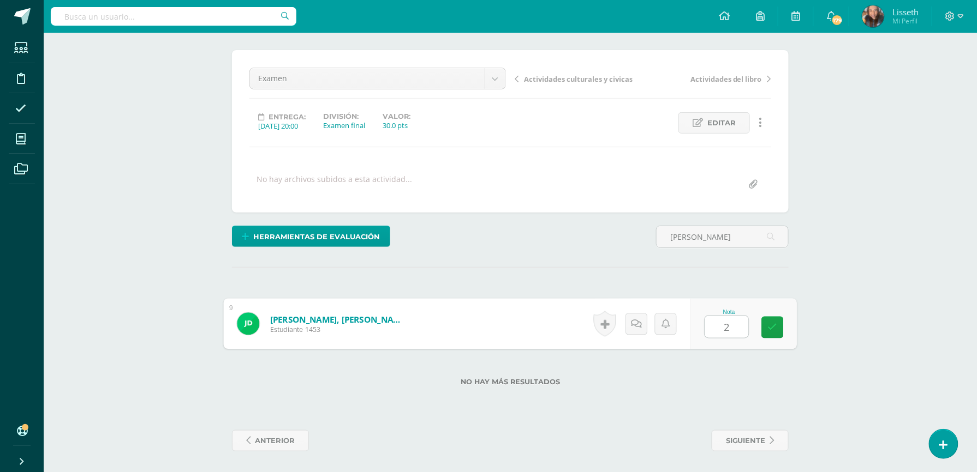
type input "24"
click at [721, 234] on input "de paz" at bounding box center [721, 236] width 131 height 21
type input "d"
type input "pirir"
click at [723, 334] on input "text" at bounding box center [720, 326] width 43 height 21
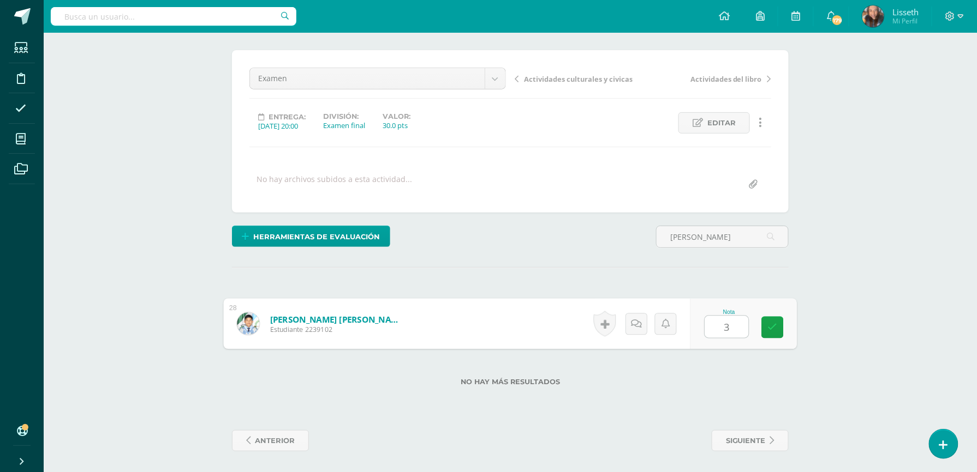
type input "30"
type input "p"
type input "puac"
click at [716, 326] on input "text" at bounding box center [727, 327] width 44 height 22
type input "26"
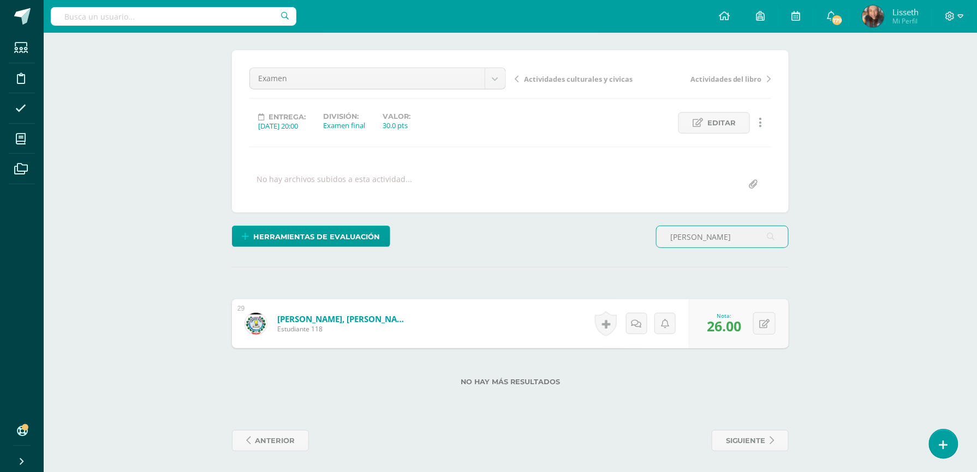
click at [706, 232] on input "puac" at bounding box center [721, 236] width 131 height 21
type input "p"
type input "monroy"
click at [708, 328] on input "text" at bounding box center [727, 327] width 44 height 22
type input "18"
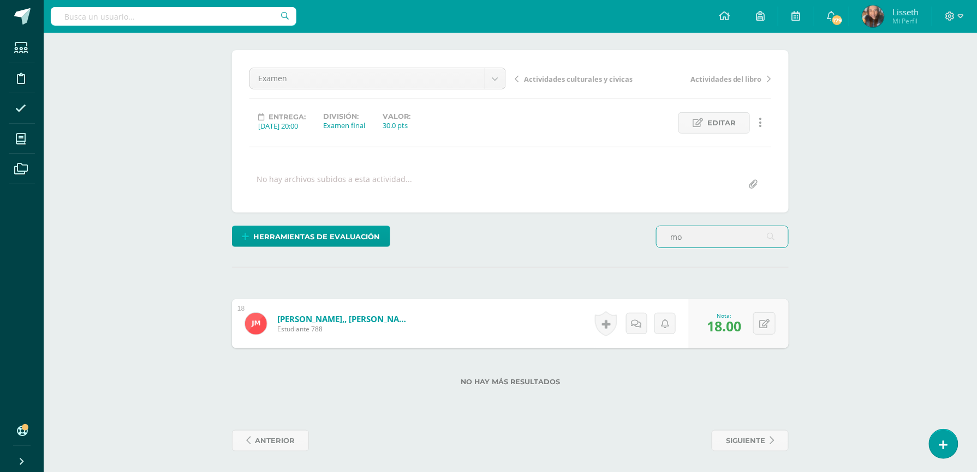
type input "m"
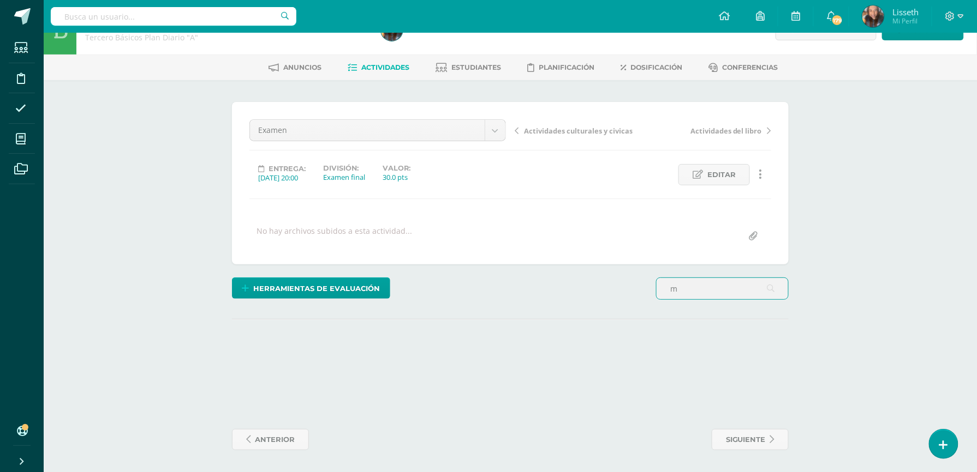
scroll to position [27, 0]
type input "o"
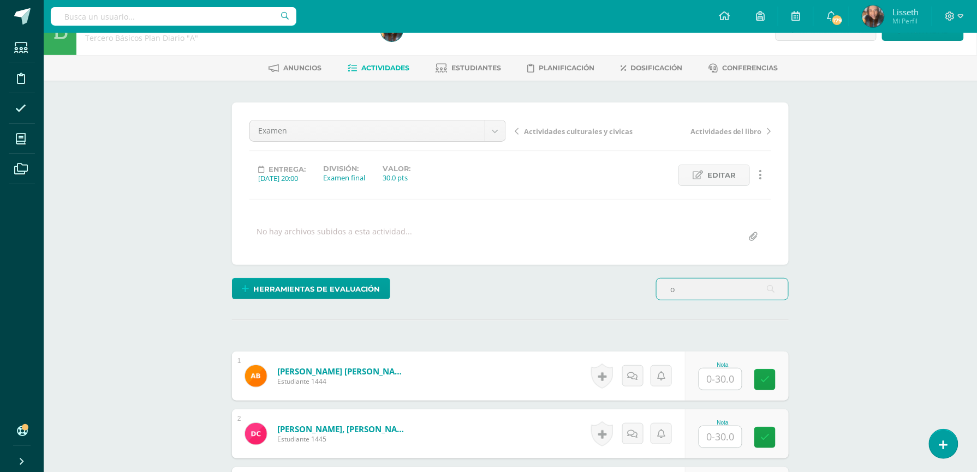
scroll to position [80, 0]
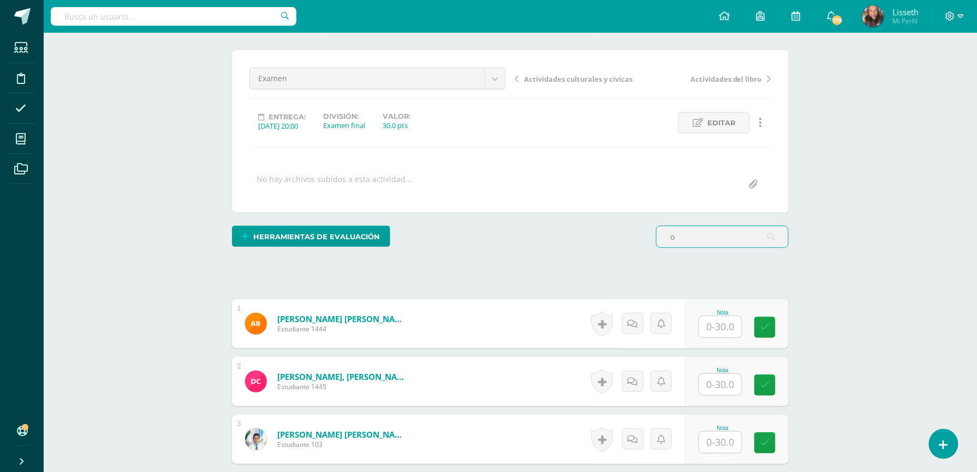
click at [682, 242] on input "o" at bounding box center [721, 236] width 131 height 21
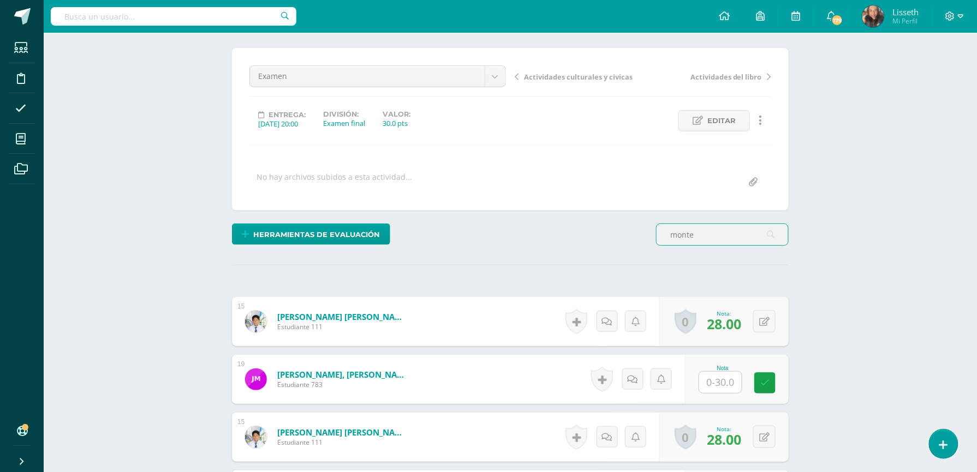
scroll to position [83, 0]
type input "monte"
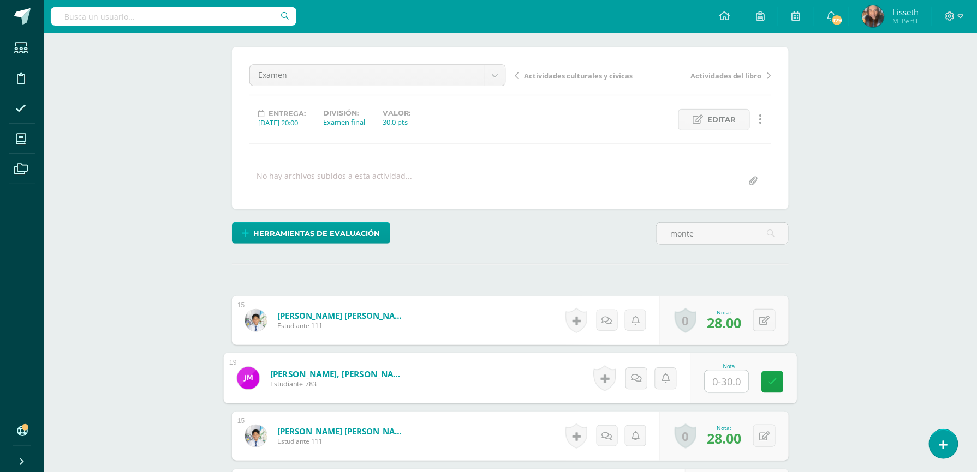
click at [715, 384] on input "text" at bounding box center [727, 382] width 44 height 22
type input "26"
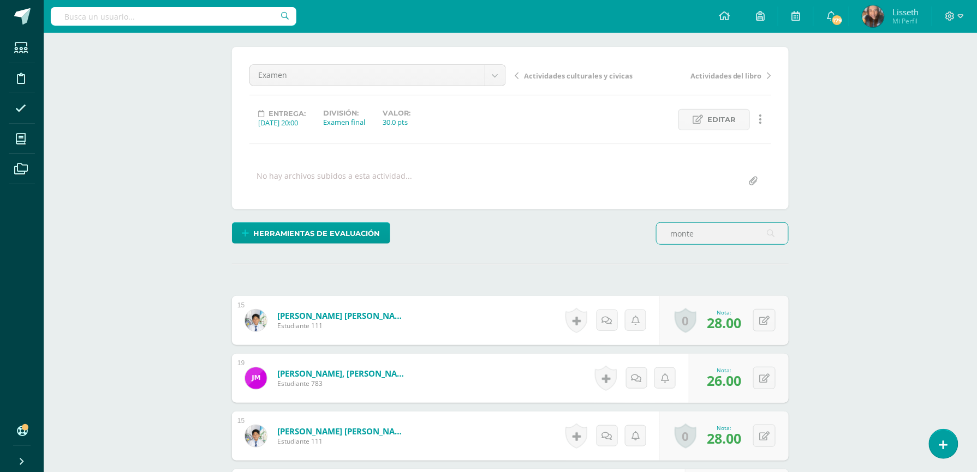
click at [714, 241] on input "monte" at bounding box center [721, 233] width 131 height 21
type input "m"
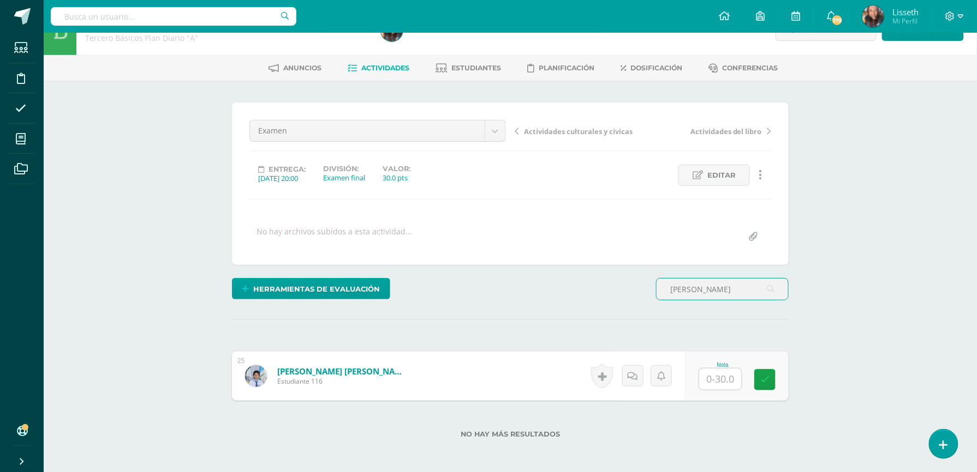
scroll to position [80, 0]
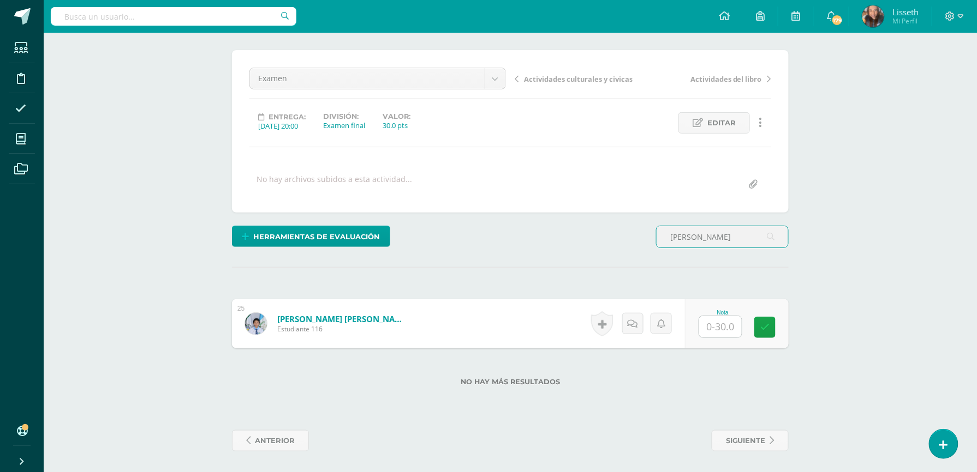
type input "palacios"
click at [726, 333] on input "text" at bounding box center [727, 327] width 44 height 22
type input "26"
click at [722, 238] on input "palacios" at bounding box center [721, 236] width 131 height 21
type input "p"
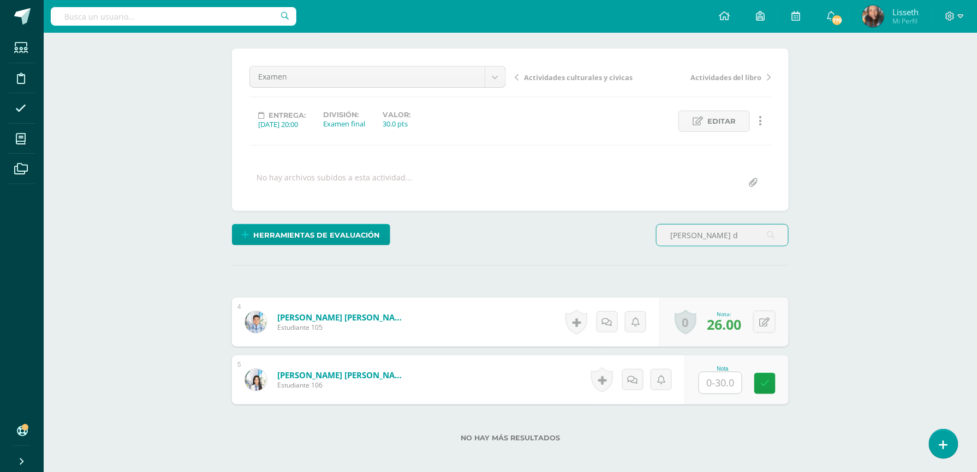
scroll to position [82, 0]
type input "chajon d"
click at [722, 382] on input "text" at bounding box center [727, 383] width 44 height 22
type input "26"
click at [716, 230] on input "chajon d" at bounding box center [721, 234] width 131 height 21
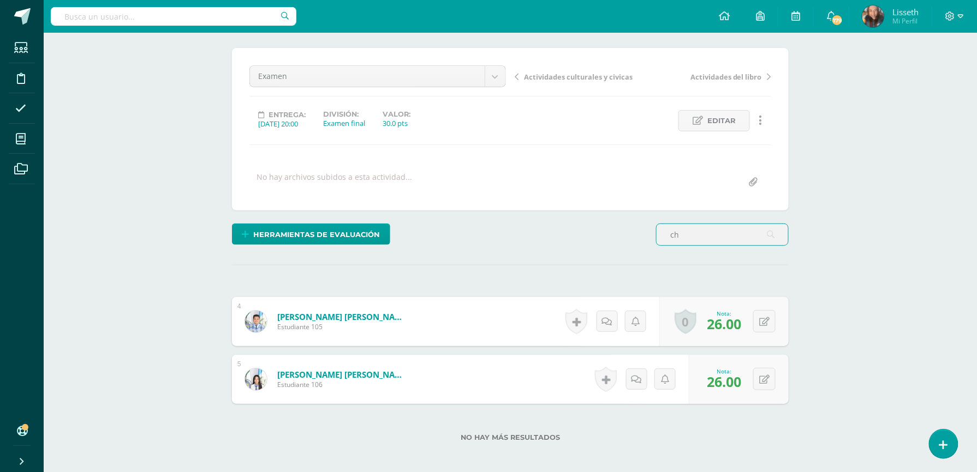
type input "c"
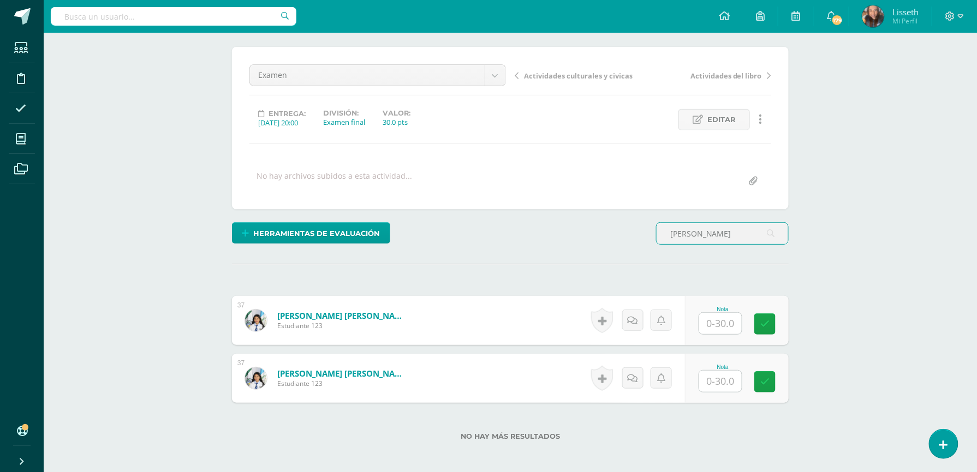
type input "sanchez"
click at [714, 328] on input "text" at bounding box center [727, 324] width 44 height 22
type input "18"
click at [710, 232] on input "sanchez" at bounding box center [721, 233] width 131 height 21
type input "s"
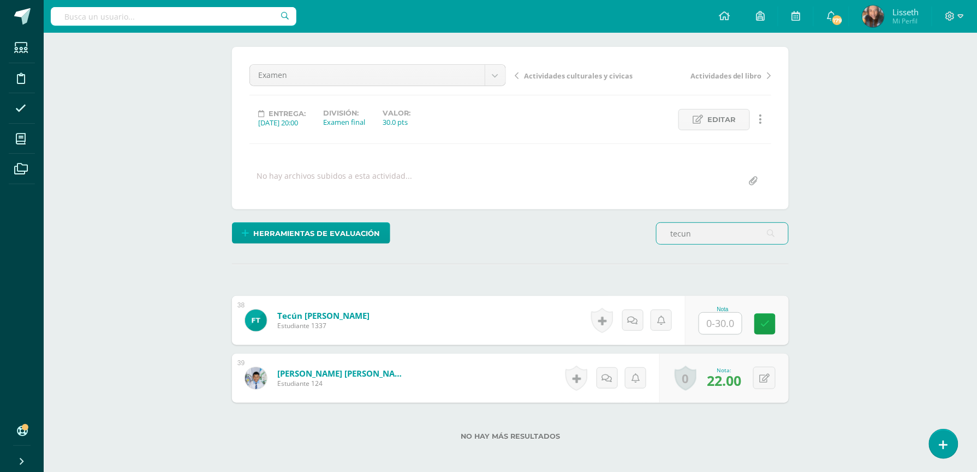
scroll to position [83, 0]
type input "tecun"
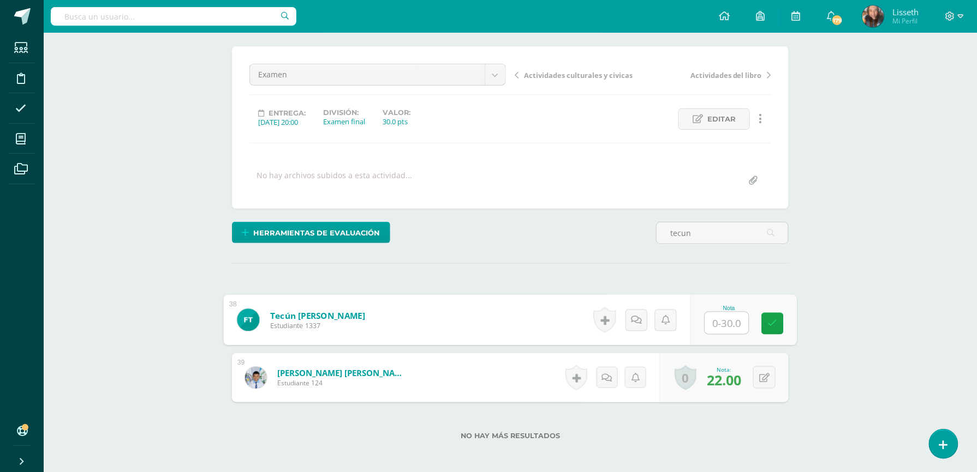
click at [717, 319] on input "text" at bounding box center [727, 324] width 44 height 22
type input "18"
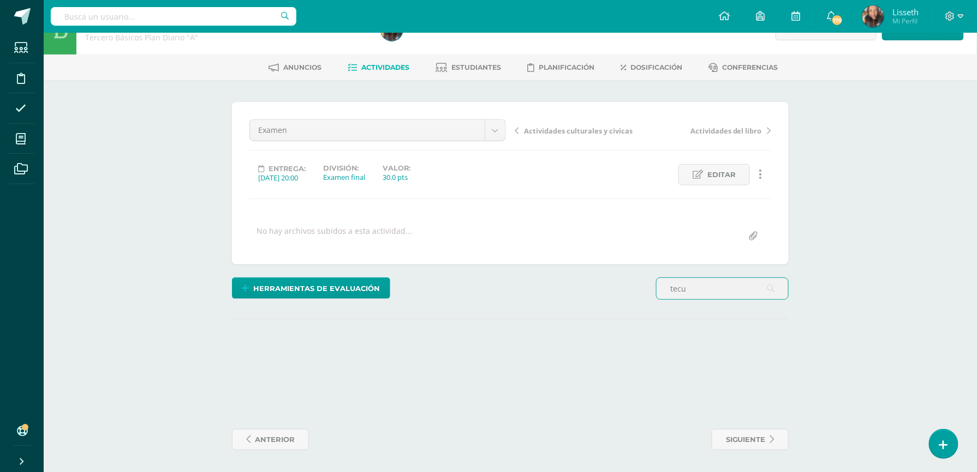
scroll to position [27, 0]
type input "t"
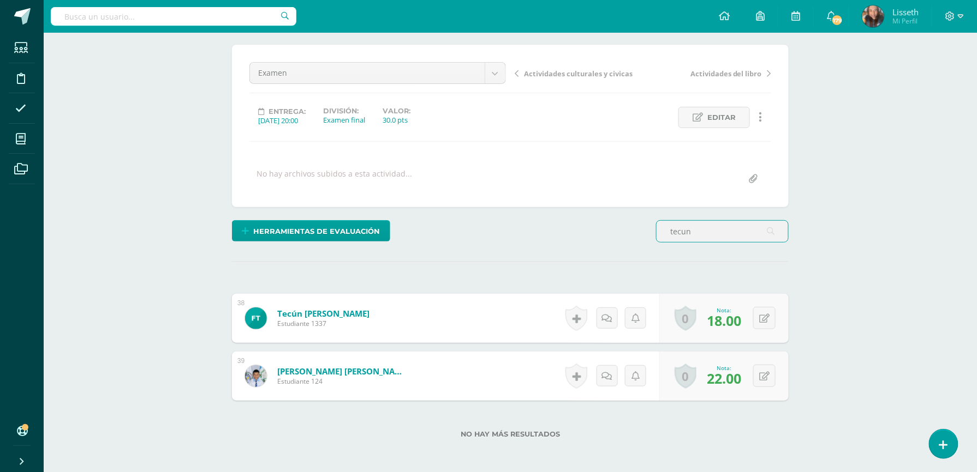
scroll to position [86, 0]
type input "t"
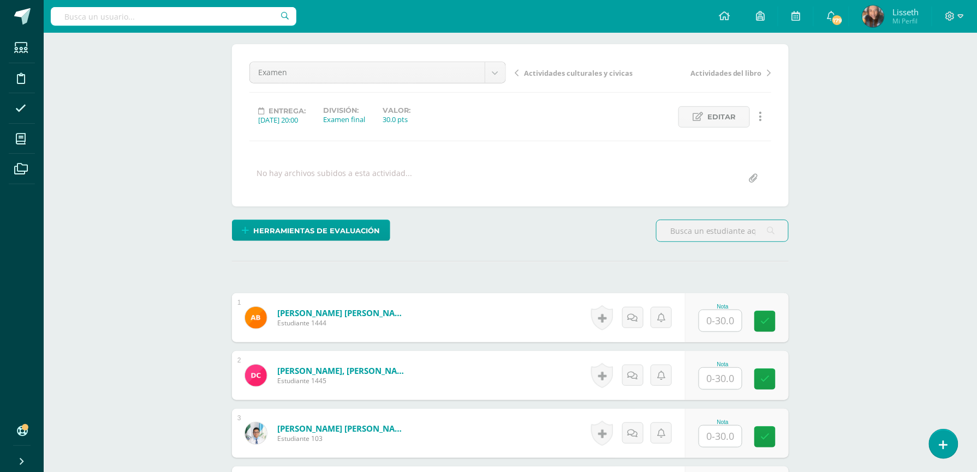
type input "g"
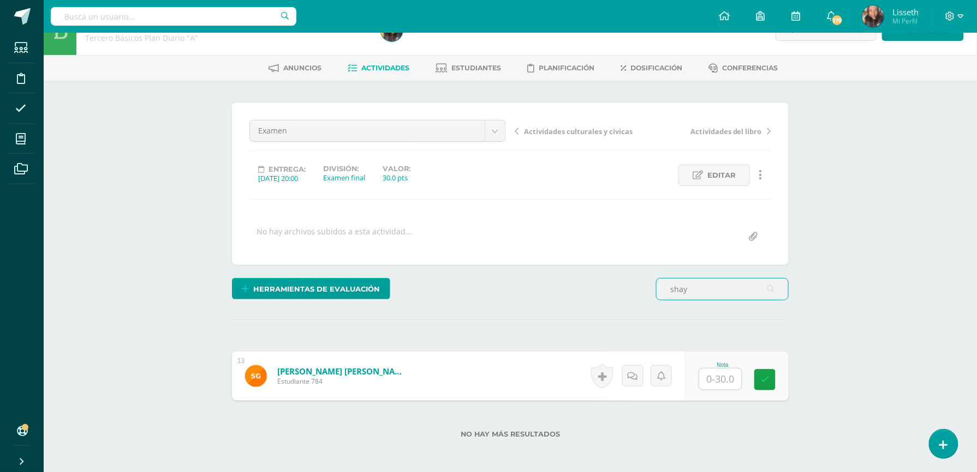
scroll to position [80, 0]
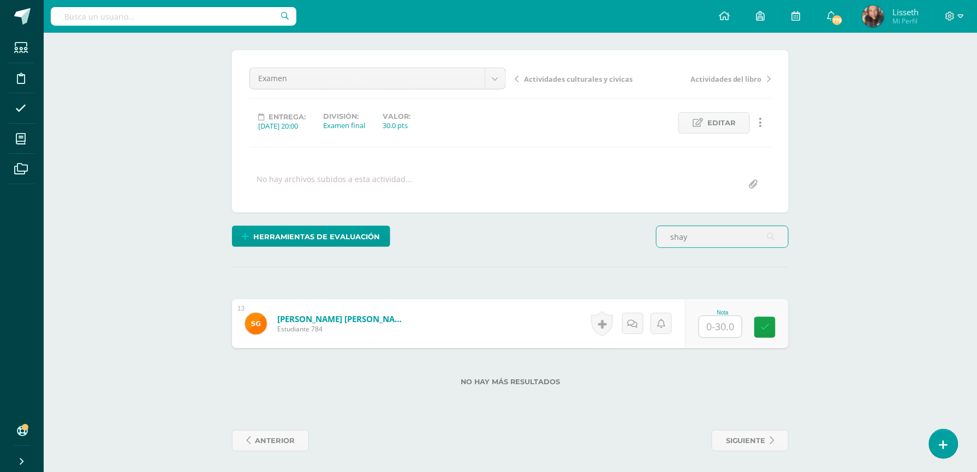
type input "shay"
click at [719, 326] on input "text" at bounding box center [727, 327] width 44 height 22
type input "24"
type input "s"
type input "vargas"
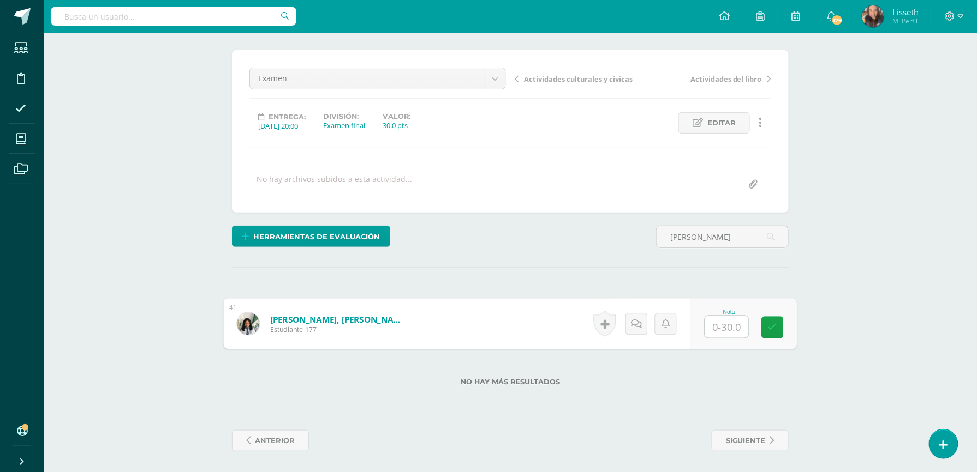
click at [734, 332] on input "text" at bounding box center [727, 327] width 44 height 22
type input "22"
type input "v"
type input "quinteros"
click at [728, 327] on input "text" at bounding box center [727, 327] width 44 height 22
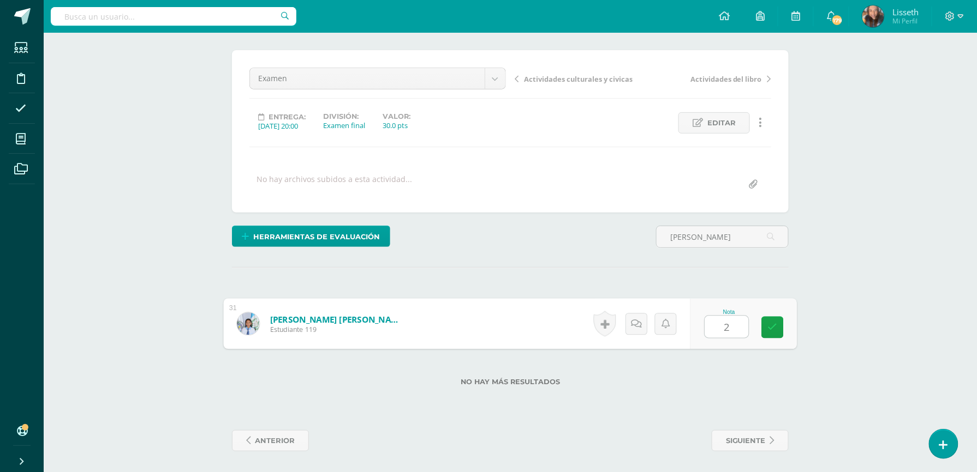
type input "20"
click at [716, 234] on input "quinteros" at bounding box center [721, 236] width 131 height 21
type input "q"
type input "lemus"
click at [727, 325] on input "text" at bounding box center [727, 327] width 44 height 22
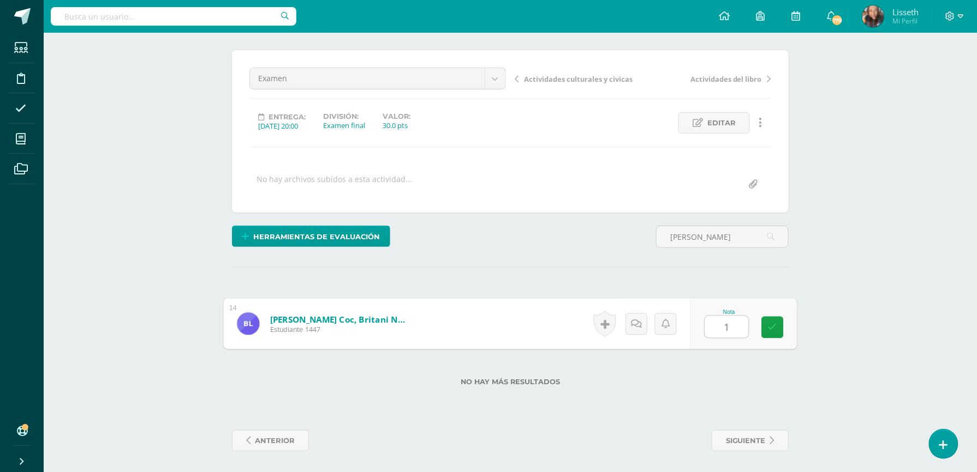
type input "18"
type input "l"
type input "carias"
click at [713, 328] on input "text" at bounding box center [727, 327] width 44 height 22
type input "26"
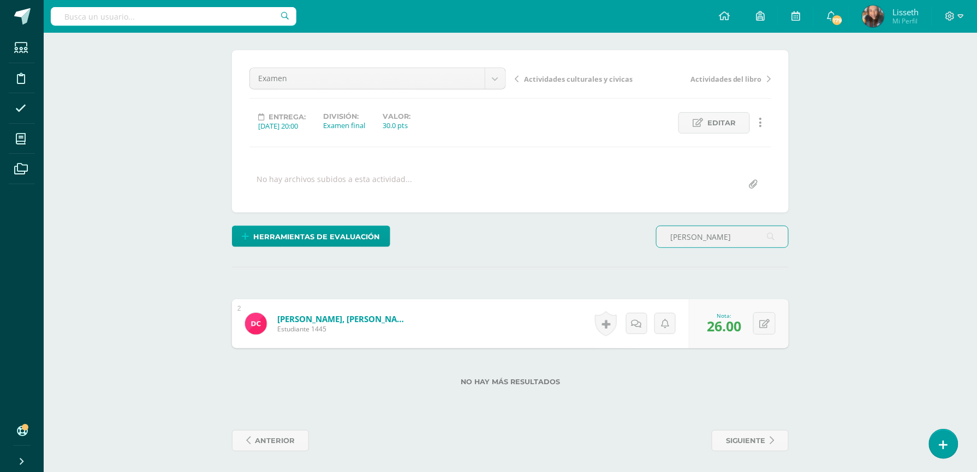
click at [721, 241] on input "carias" at bounding box center [721, 236] width 131 height 21
type input "c"
type input "diego"
click at [720, 326] on input "text" at bounding box center [727, 327] width 44 height 22
type input "28"
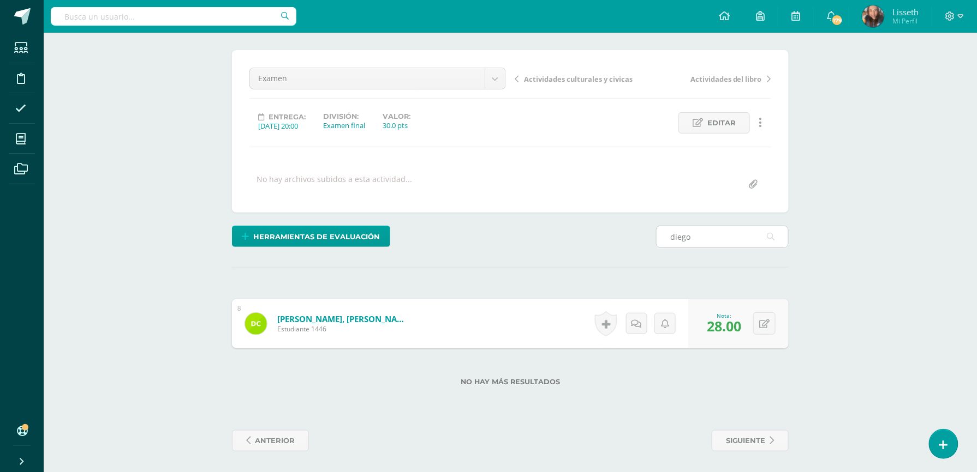
click at [697, 238] on input "diego" at bounding box center [721, 236] width 131 height 21
type input "d"
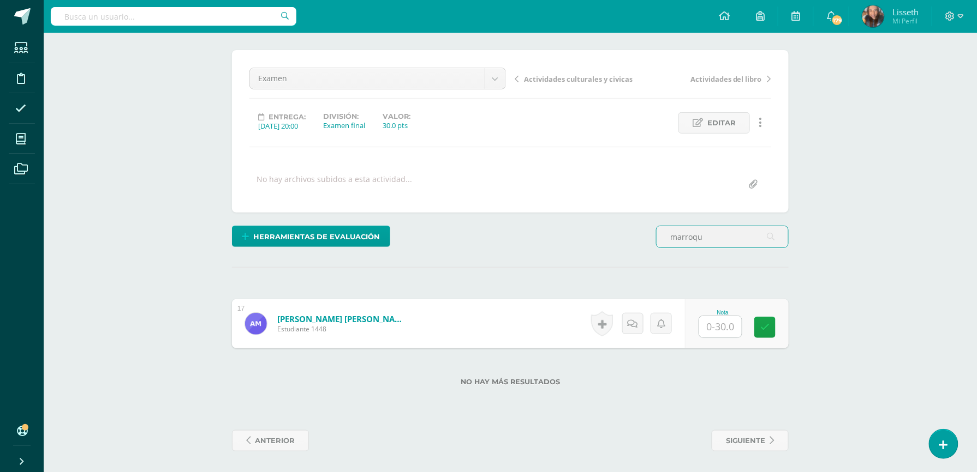
type input "marroqu"
click at [710, 325] on input "text" at bounding box center [727, 327] width 44 height 22
type input "22"
type input "m"
type input "rodrig"
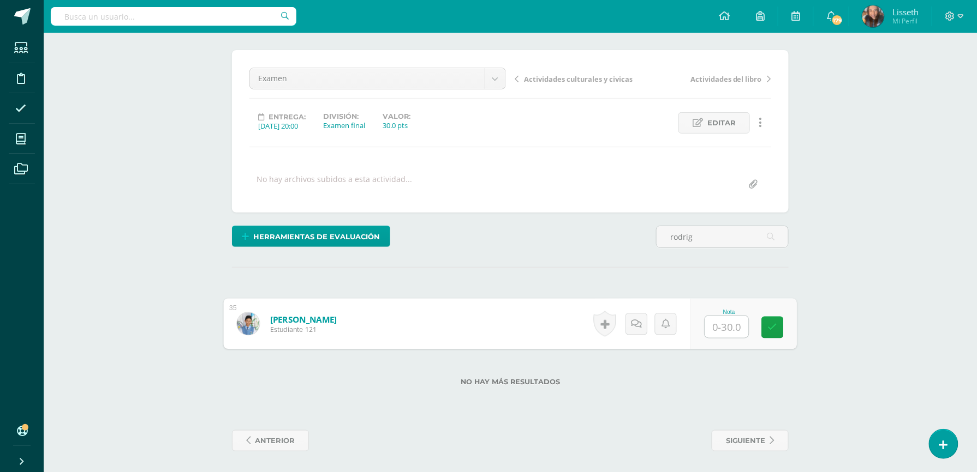
click at [708, 326] on input "text" at bounding box center [727, 327] width 44 height 22
type input "28"
type input "r"
type input "castello"
click at [733, 331] on input "text" at bounding box center [727, 327] width 44 height 22
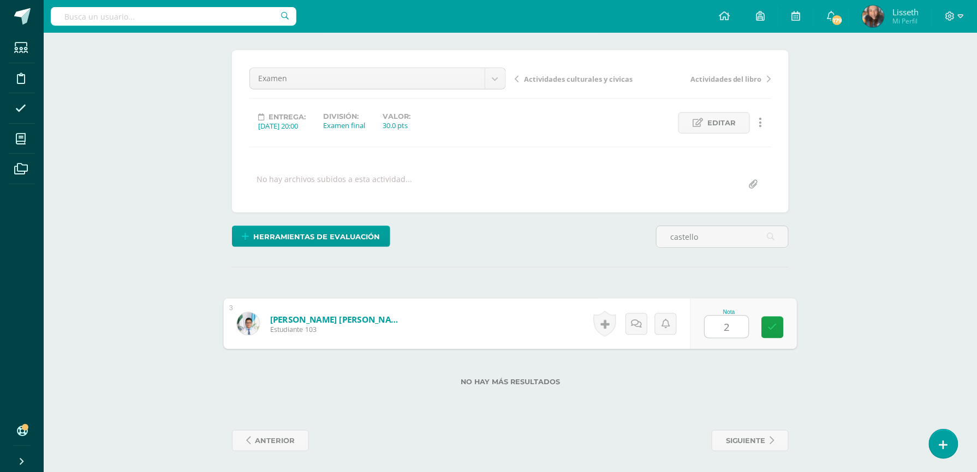
type input "24"
click at [701, 225] on div "¿Estás seguro que quieres eliminar esta actividad? Esto borrará la actividad y …" at bounding box center [510, 251] width 565 height 402
click at [709, 236] on input "castello" at bounding box center [721, 236] width 131 height 21
type input "c"
type input "donis"
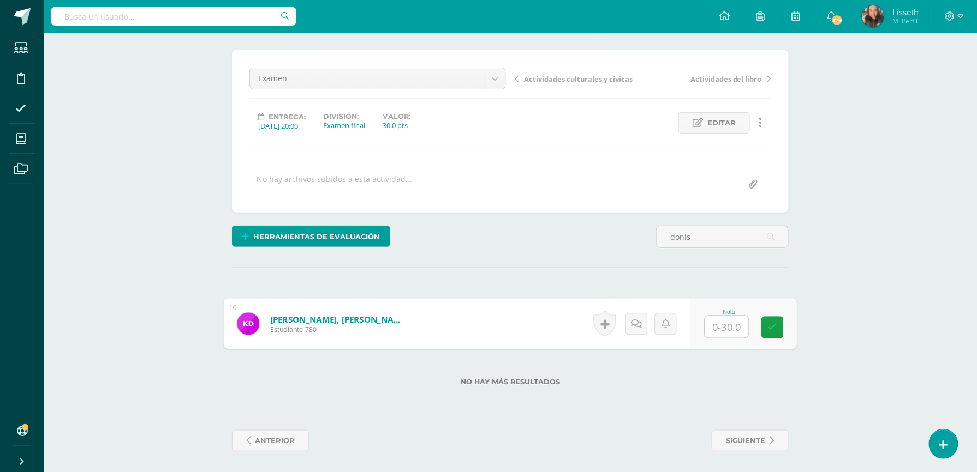
click at [716, 326] on input "text" at bounding box center [727, 327] width 44 height 22
type input "26"
type input "d"
type input "nolasco"
click at [717, 333] on input "text" at bounding box center [727, 327] width 44 height 22
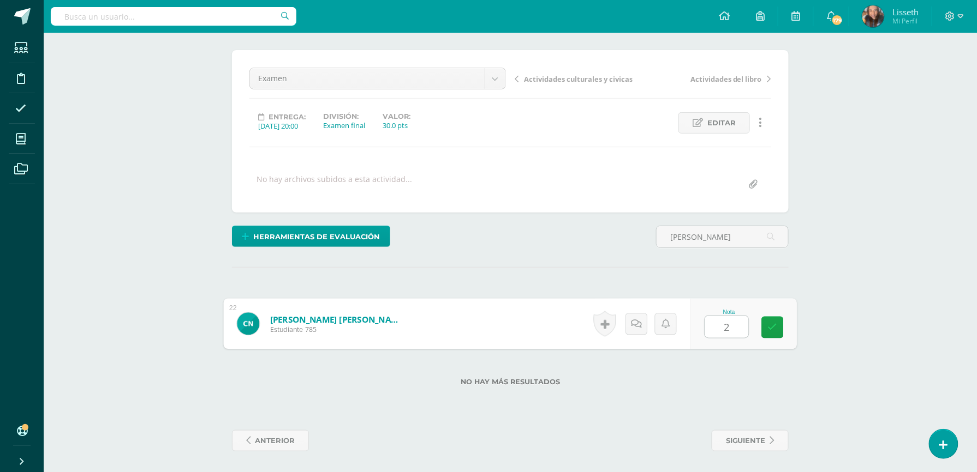
type input "28"
type input "n"
type input "estrada"
click at [728, 324] on input "text" at bounding box center [727, 327] width 44 height 22
type input "22"
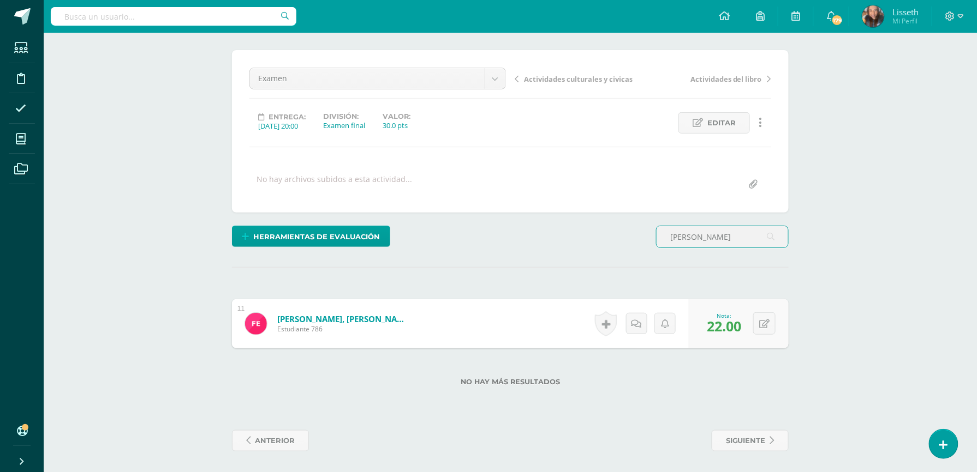
click at [722, 237] on input "estrada" at bounding box center [721, 236] width 131 height 21
type input "e"
type input "rojas"
click at [723, 332] on input "text" at bounding box center [727, 327] width 44 height 22
type input "28"
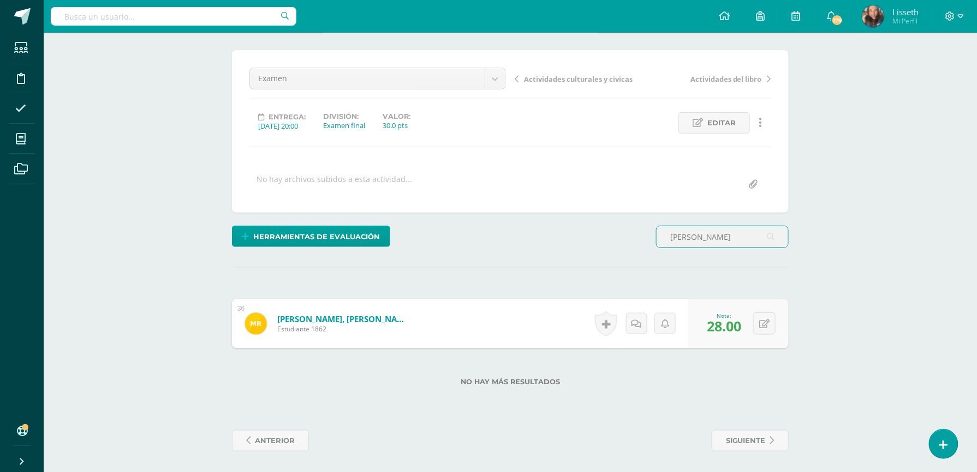
click at [702, 236] on input "rojas" at bounding box center [721, 236] width 131 height 21
type input "r"
type input "reyes"
click at [730, 333] on input "text" at bounding box center [727, 327] width 44 height 22
type input "28"
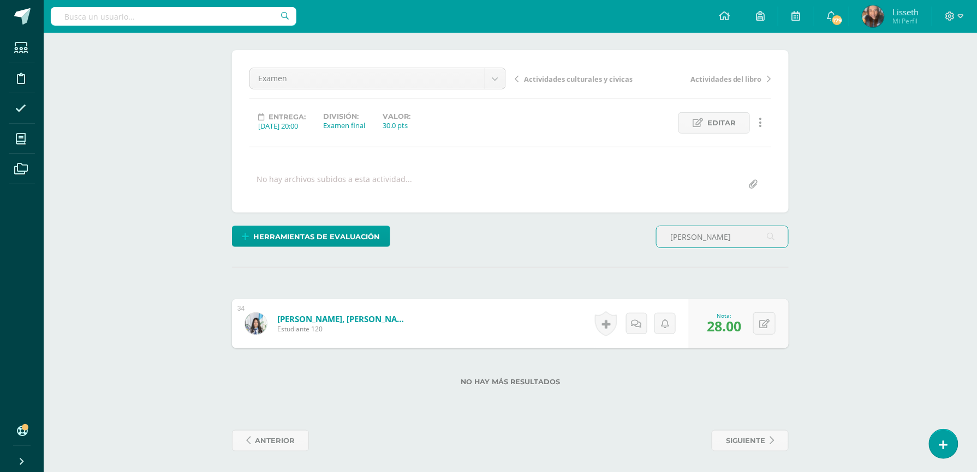
click at [702, 243] on input "reyes" at bounding box center [721, 236] width 131 height 21
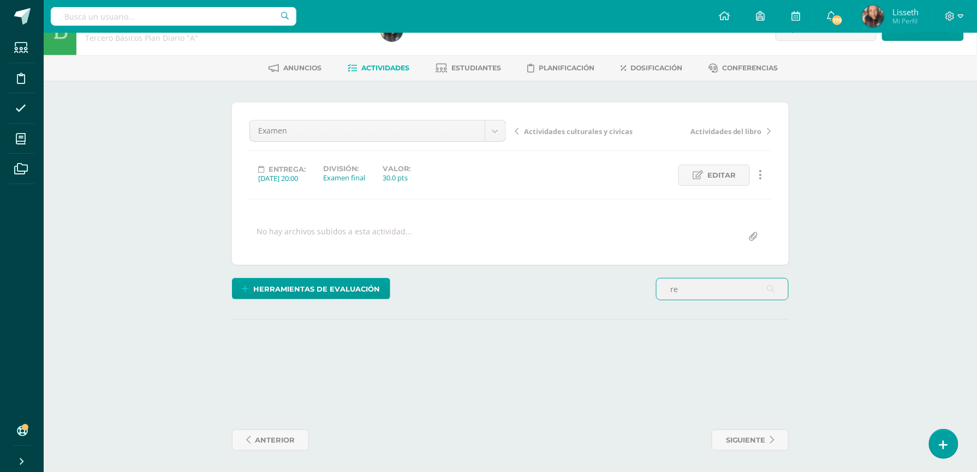
type input "r"
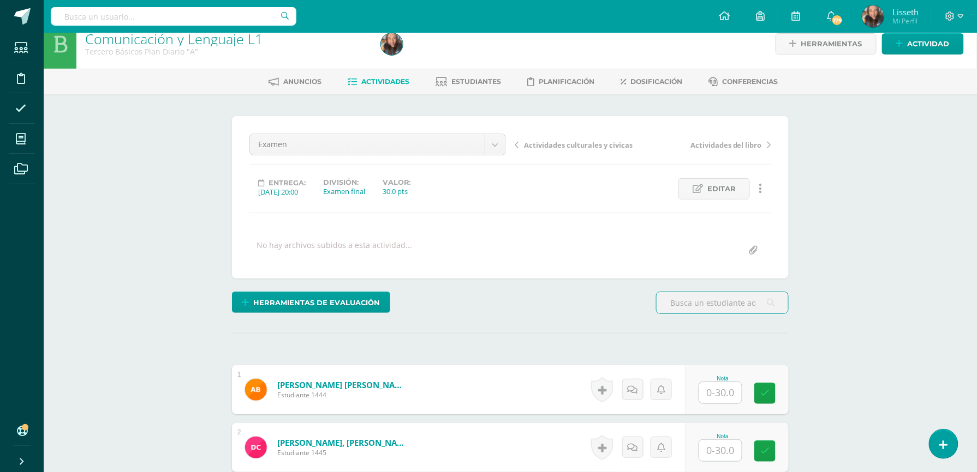
scroll to position [0, 0]
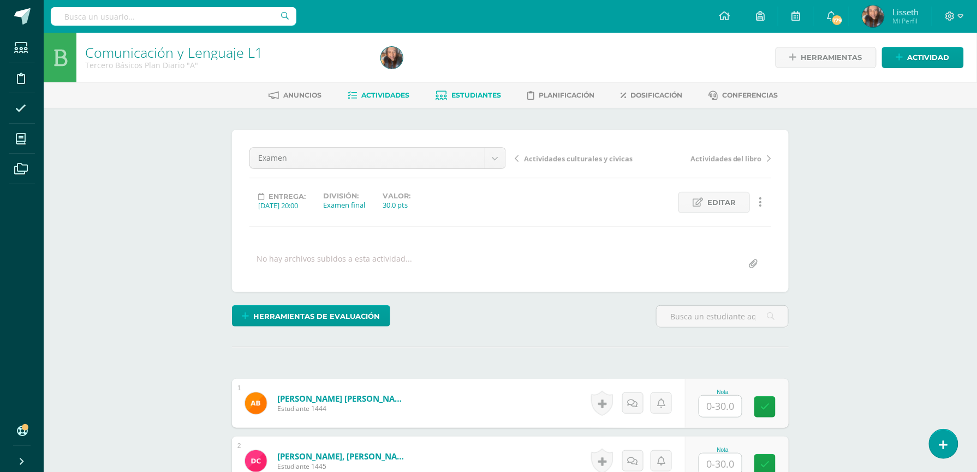
click at [474, 97] on span "Estudiantes" at bounding box center [477, 95] width 50 height 8
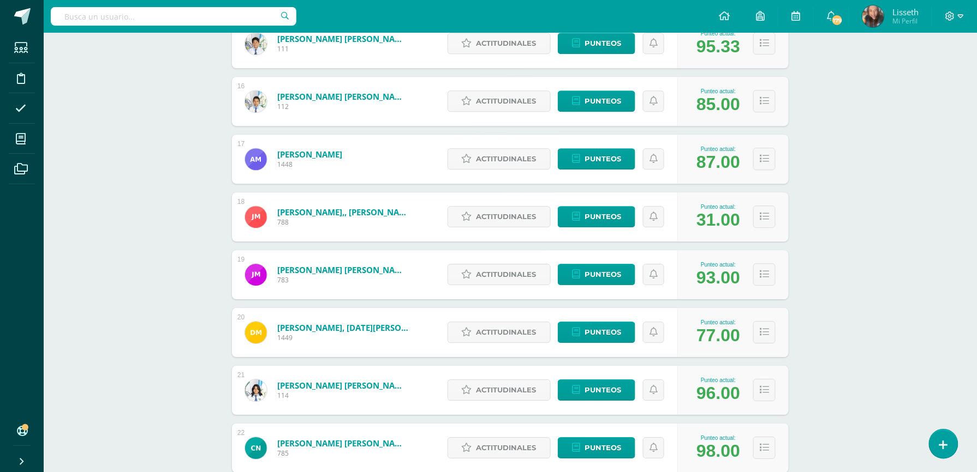
scroll to position [1015, 0]
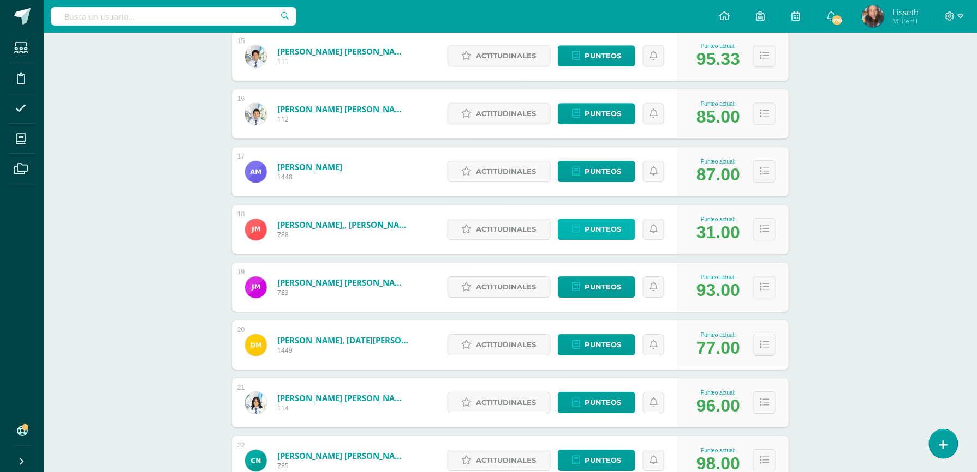
click at [606, 223] on span "Punteos" at bounding box center [602, 229] width 37 height 20
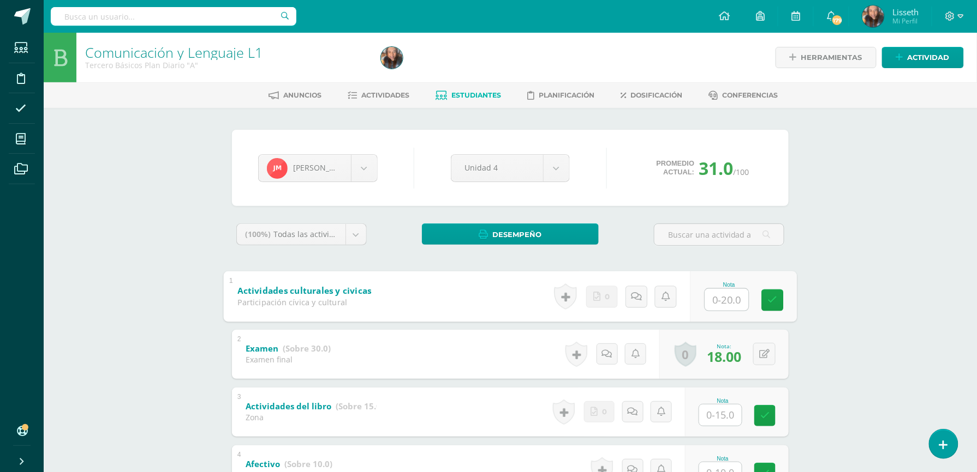
click at [734, 306] on input "text" at bounding box center [727, 300] width 44 height 22
type input "20"
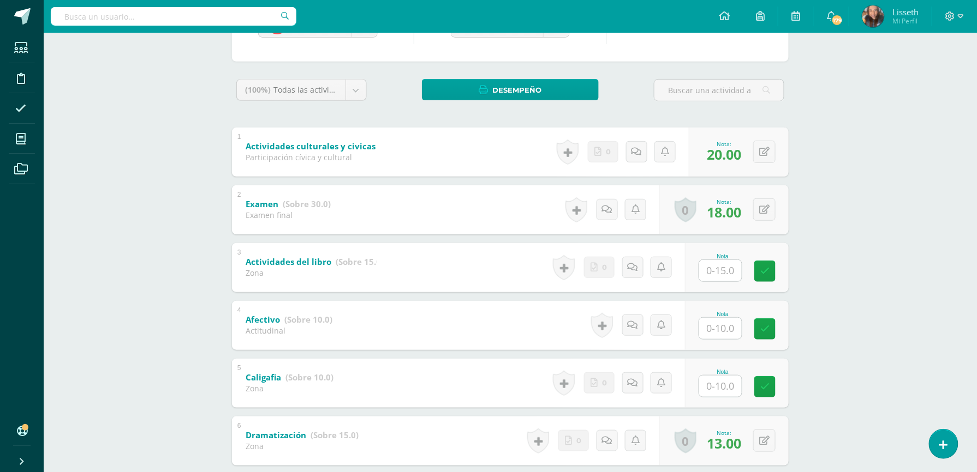
scroll to position [145, 0]
click at [727, 328] on input "text" at bounding box center [727, 328] width 44 height 22
type input "8"
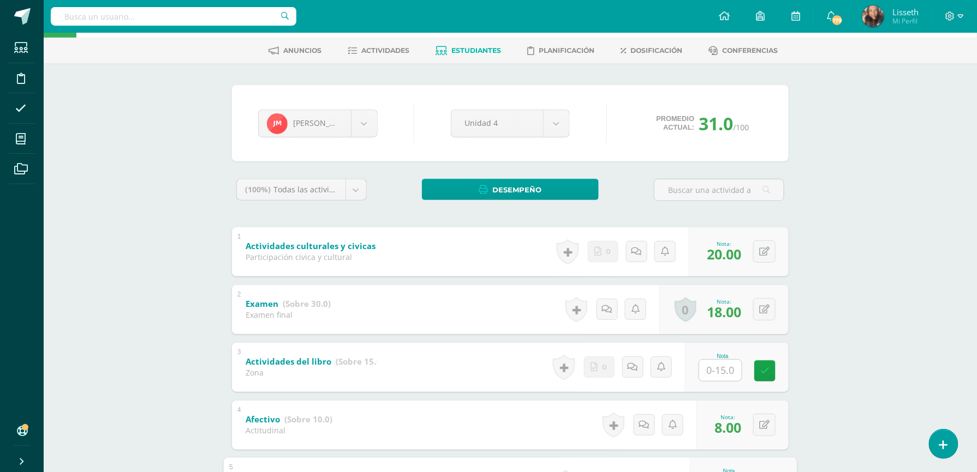
scroll to position [0, 0]
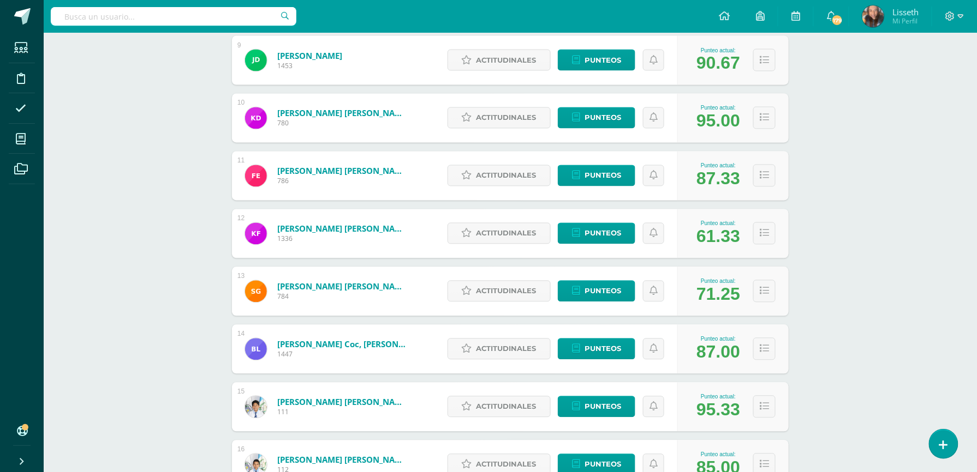
scroll to position [693, 0]
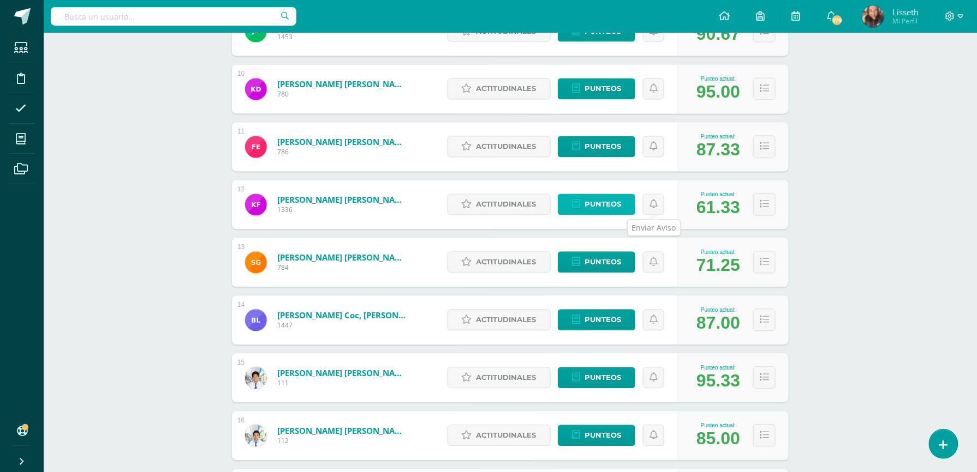
click at [603, 199] on span "Punteos" at bounding box center [602, 205] width 37 height 20
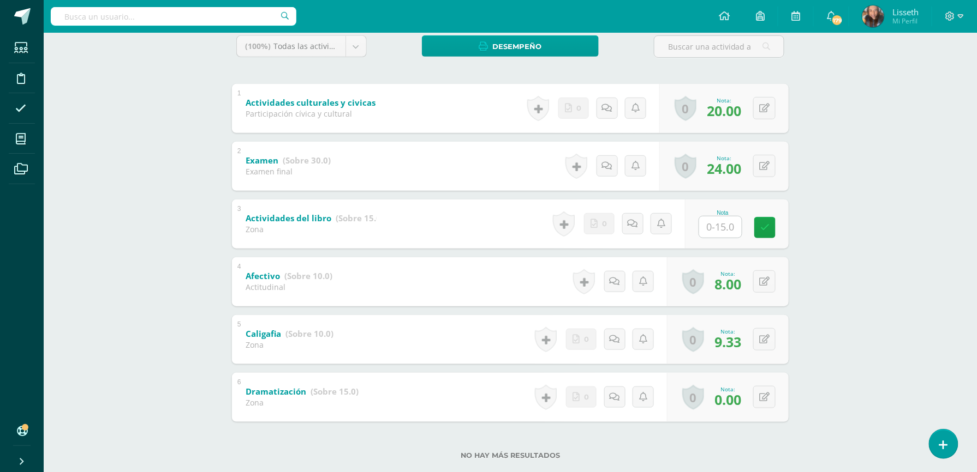
scroll to position [204, 0]
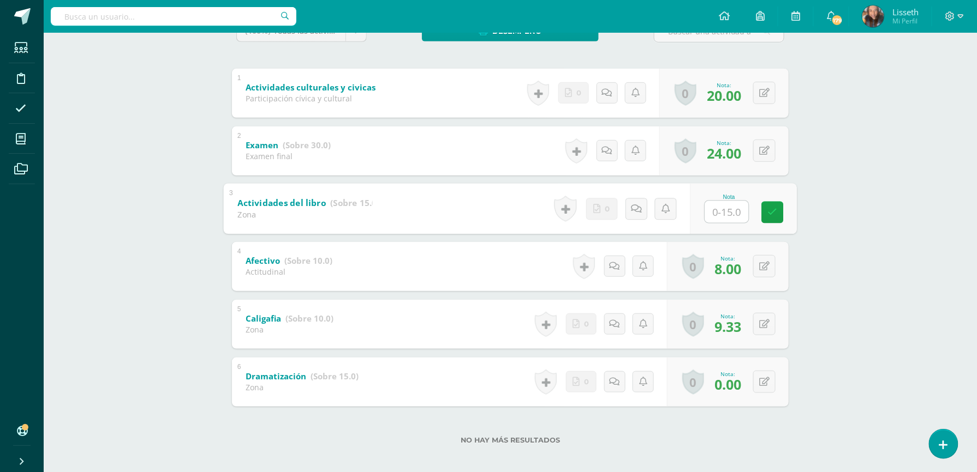
click at [719, 206] on input "text" at bounding box center [727, 212] width 44 height 22
type input "15"
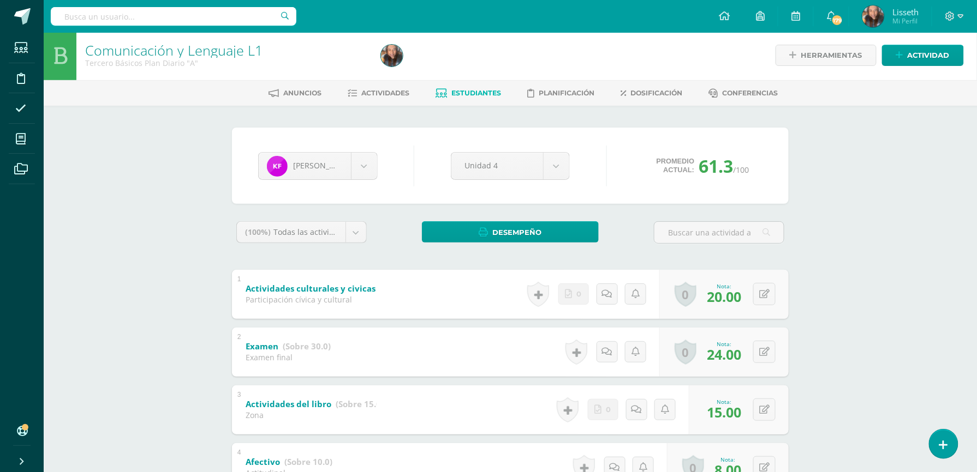
scroll to position [0, 0]
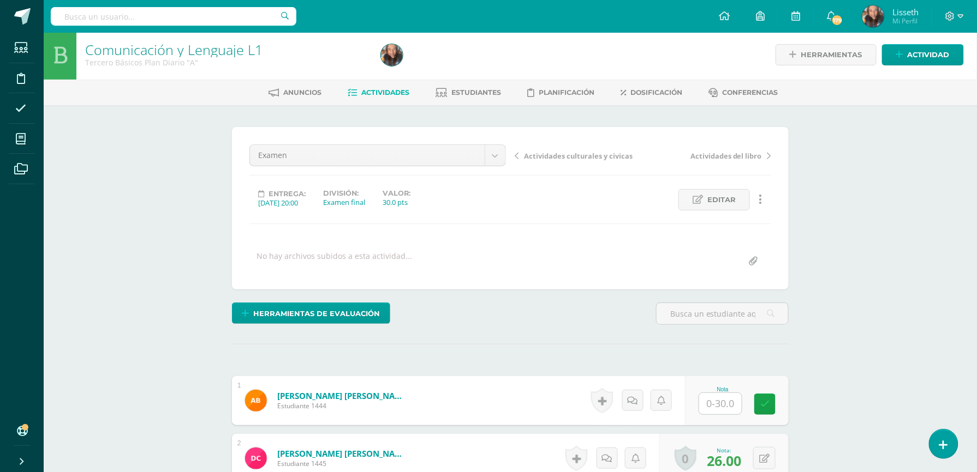
scroll to position [3, 0]
click at [474, 93] on span "Estudiantes" at bounding box center [477, 92] width 50 height 8
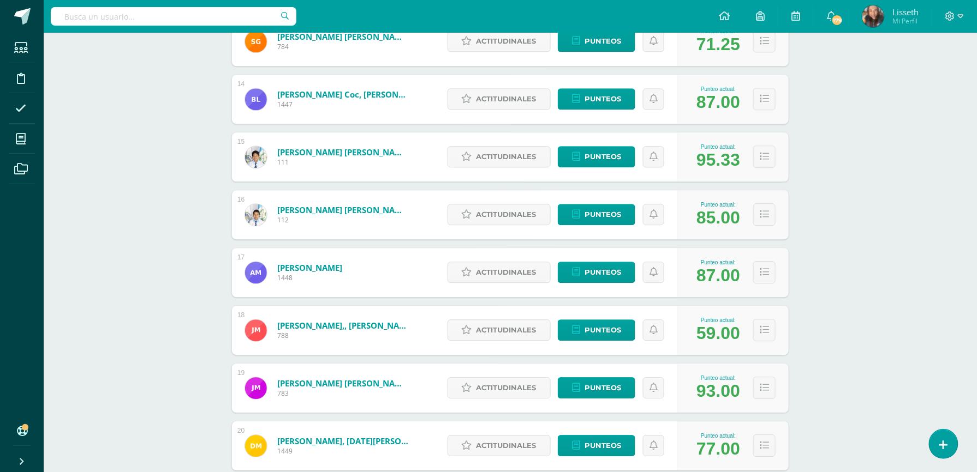
scroll to position [917, 0]
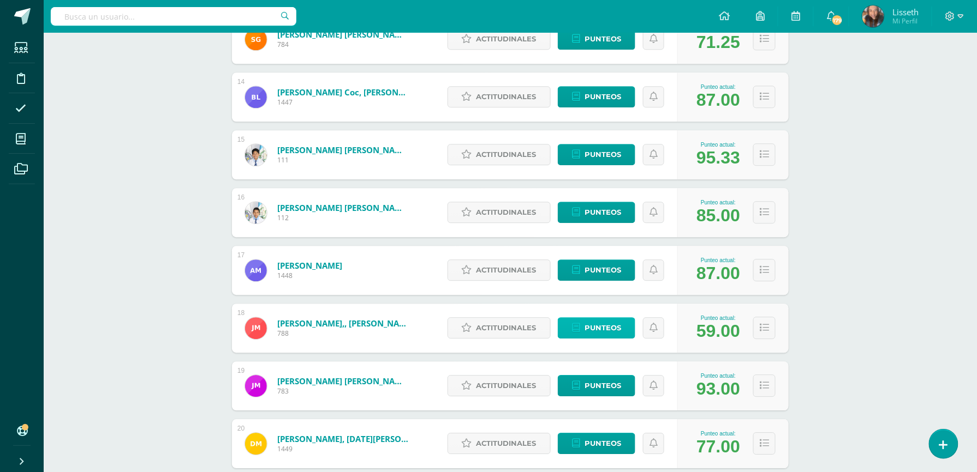
click at [603, 332] on span "Punteos" at bounding box center [602, 328] width 37 height 20
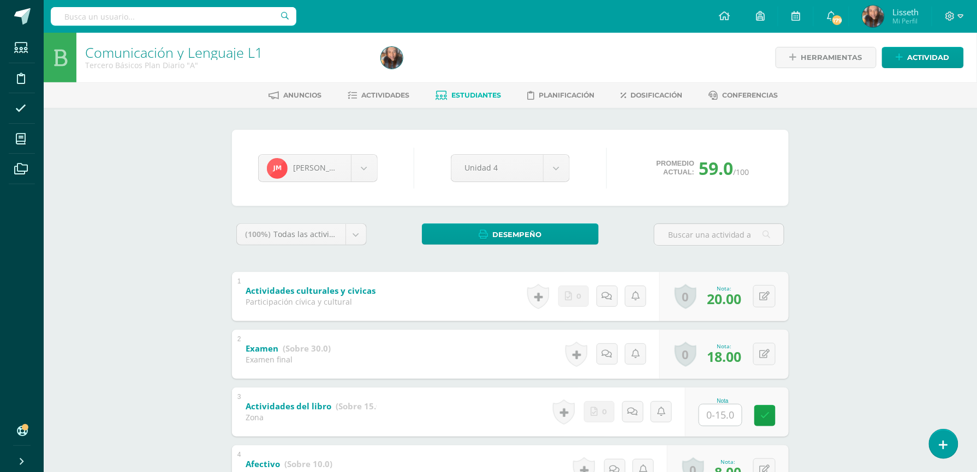
click at [645, 44] on div at bounding box center [526, 58] width 300 height 50
click at [482, 95] on span "Estudiantes" at bounding box center [477, 95] width 50 height 8
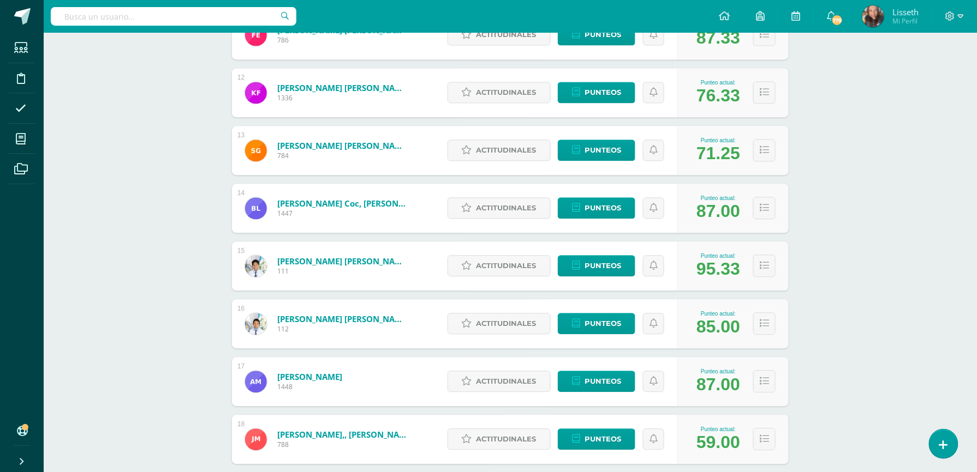
scroll to position [834, 0]
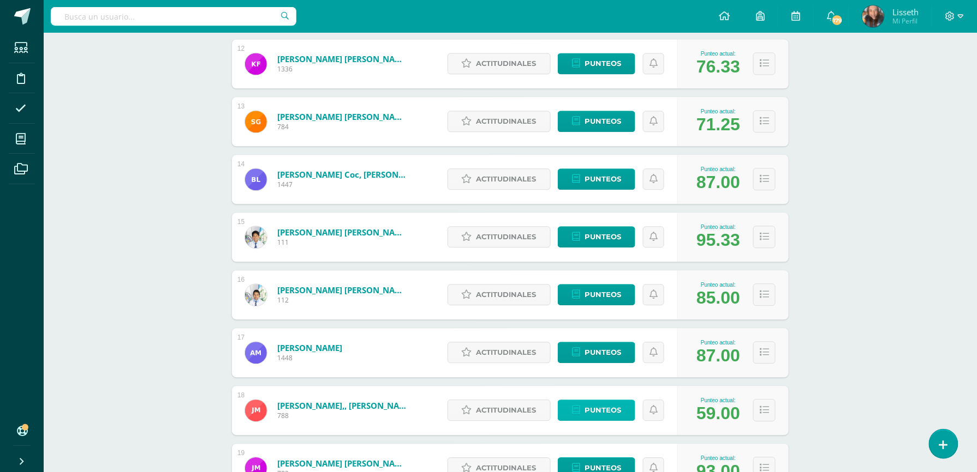
click at [586, 409] on span "Punteos" at bounding box center [602, 410] width 37 height 20
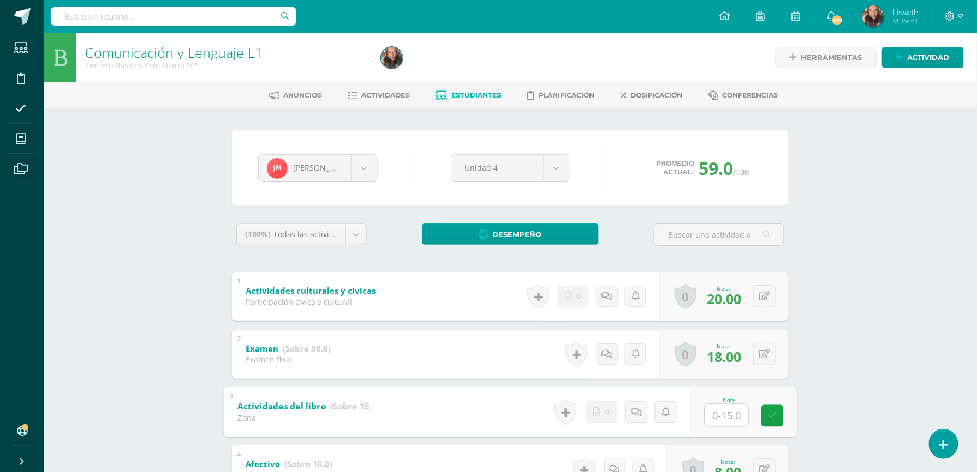
click at [729, 415] on input "text" at bounding box center [727, 415] width 44 height 22
type input "10"
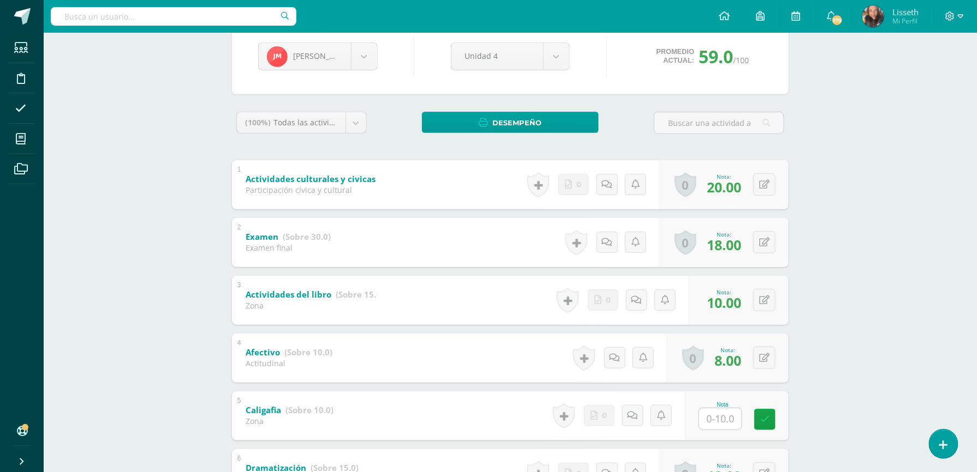
scroll to position [116, 0]
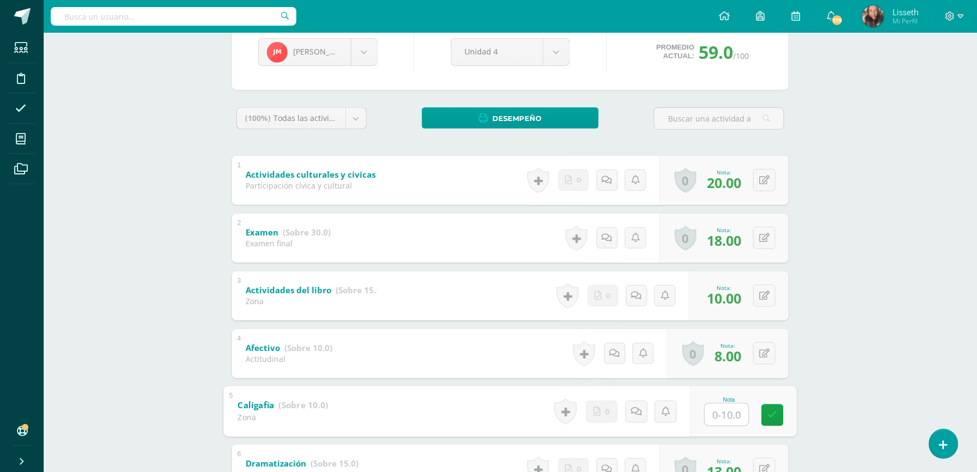
click at [729, 411] on input "text" at bounding box center [727, 415] width 44 height 22
type input "0"
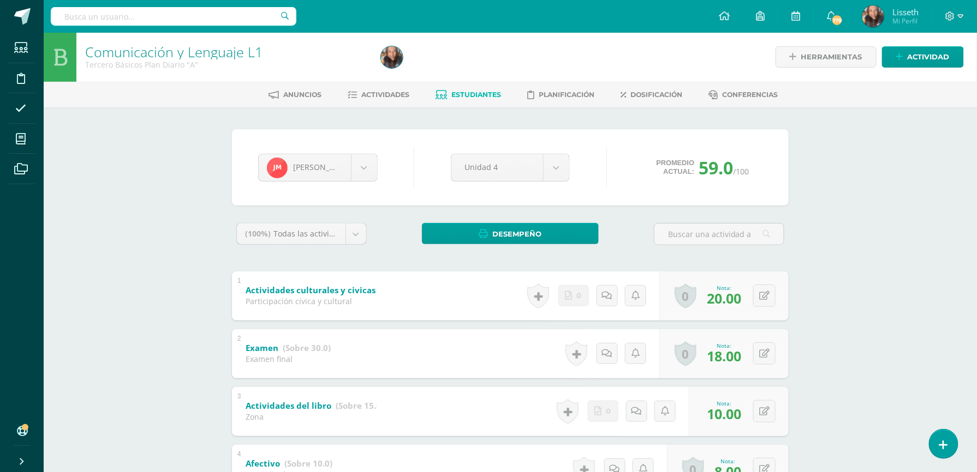
scroll to position [0, 0]
click at [479, 91] on span "Estudiantes" at bounding box center [477, 95] width 50 height 8
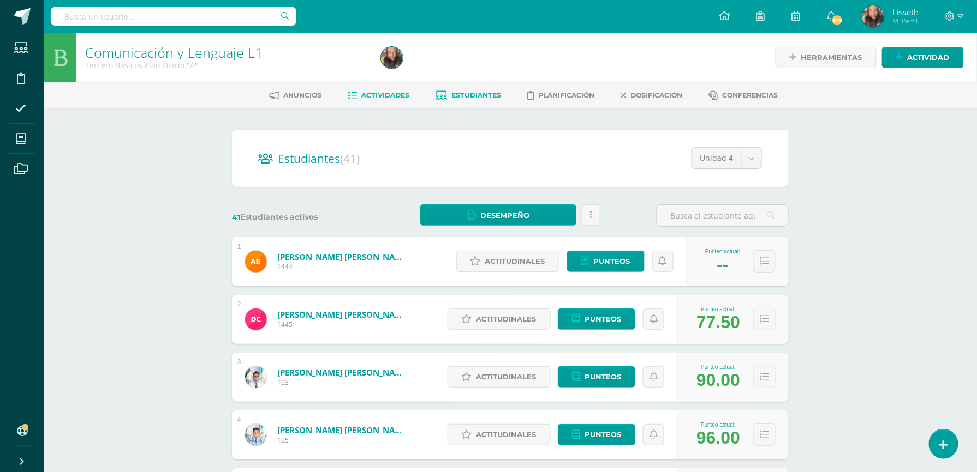
click at [378, 99] on link "Actividades" at bounding box center [379, 95] width 62 height 17
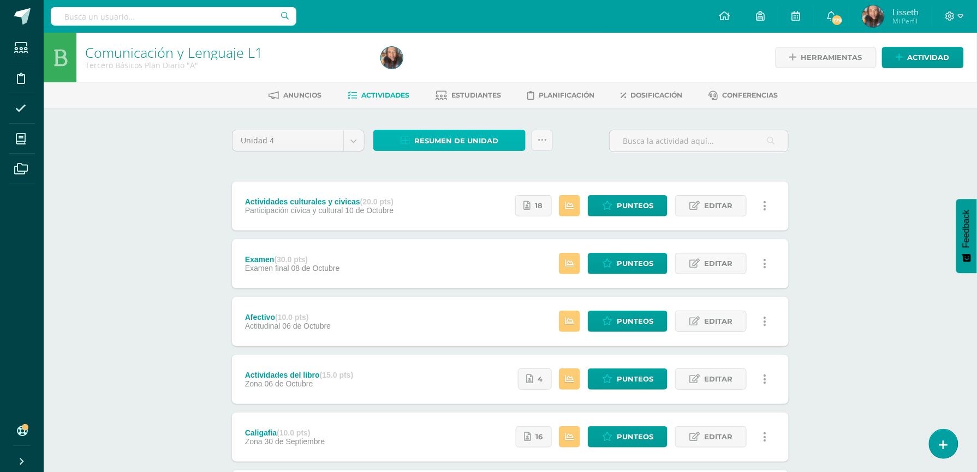
click at [433, 137] on span "Resumen de unidad" at bounding box center [456, 141] width 84 height 20
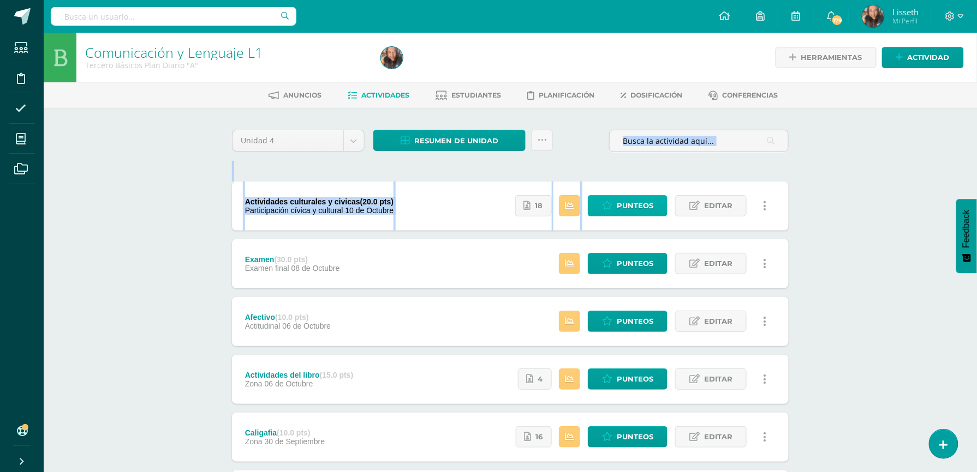
drag, startPoint x: 197, startPoint y: 149, endPoint x: 623, endPoint y: 208, distance: 429.6
click at [623, 208] on div "Comunicación y Lenguaje L1 Tercero Básicos Plan Diario "A" Herramientas Detalle…" at bounding box center [510, 313] width 933 height 560
click at [623, 208] on span "Punteos" at bounding box center [635, 206] width 37 height 20
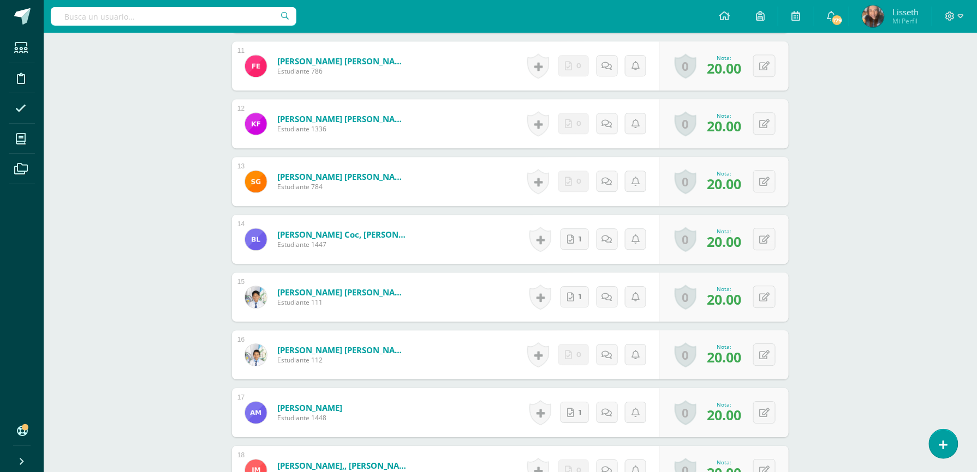
scroll to position [963, 0]
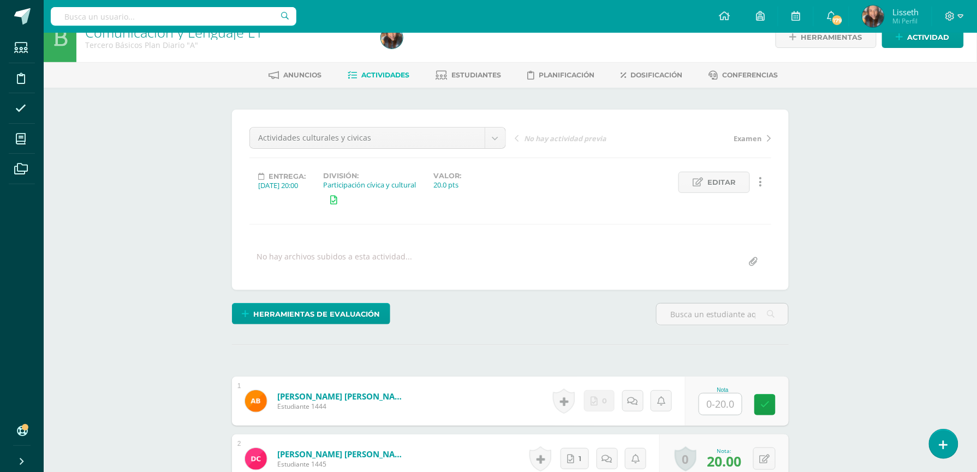
scroll to position [0, 0]
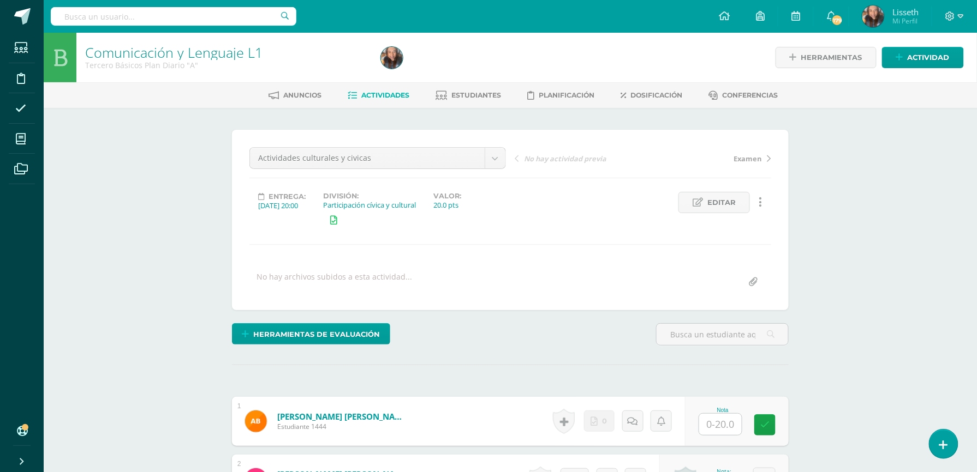
click at [391, 98] on span "Actividades" at bounding box center [386, 95] width 48 height 8
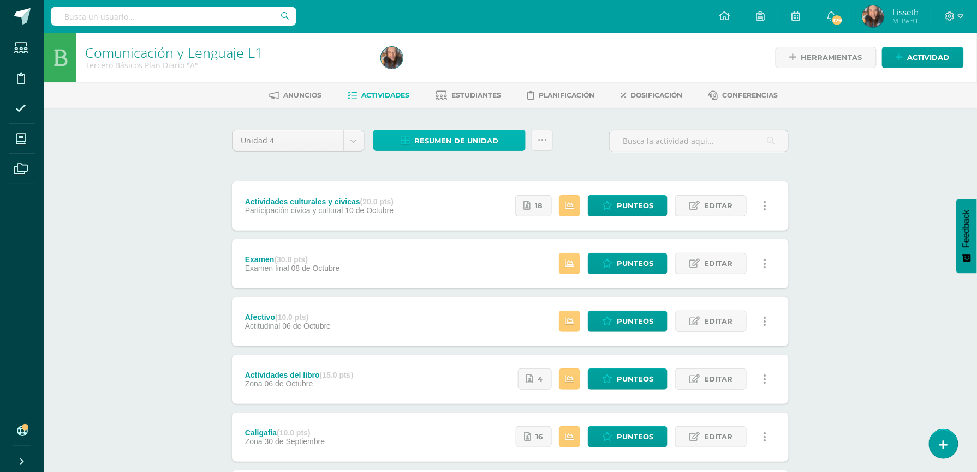
click at [463, 142] on span "Resumen de unidad" at bounding box center [456, 141] width 84 height 20
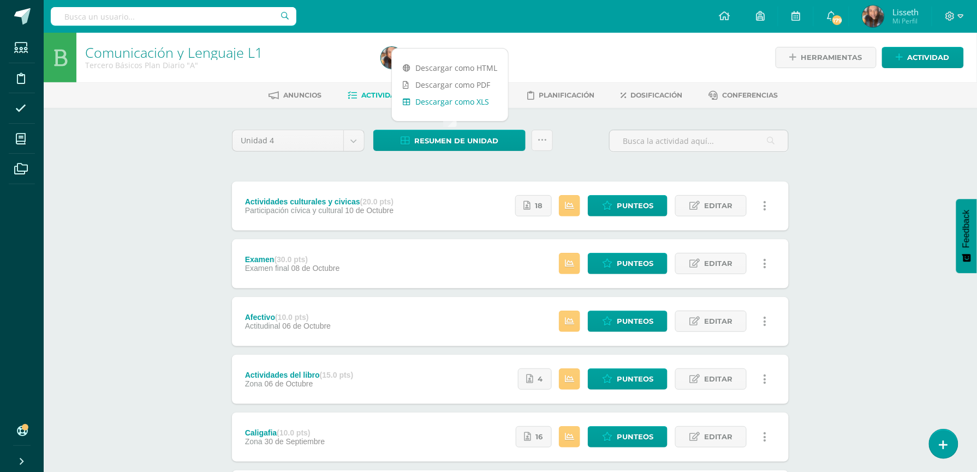
click at [460, 101] on link "Descargar como XLS" at bounding box center [450, 101] width 116 height 17
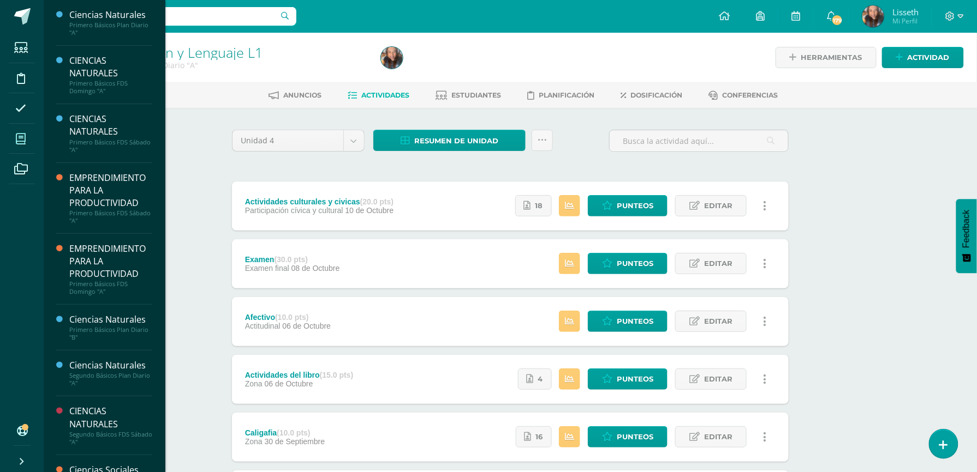
click at [32, 142] on span at bounding box center [21, 139] width 25 height 25
